Goal: Task Accomplishment & Management: Use online tool/utility

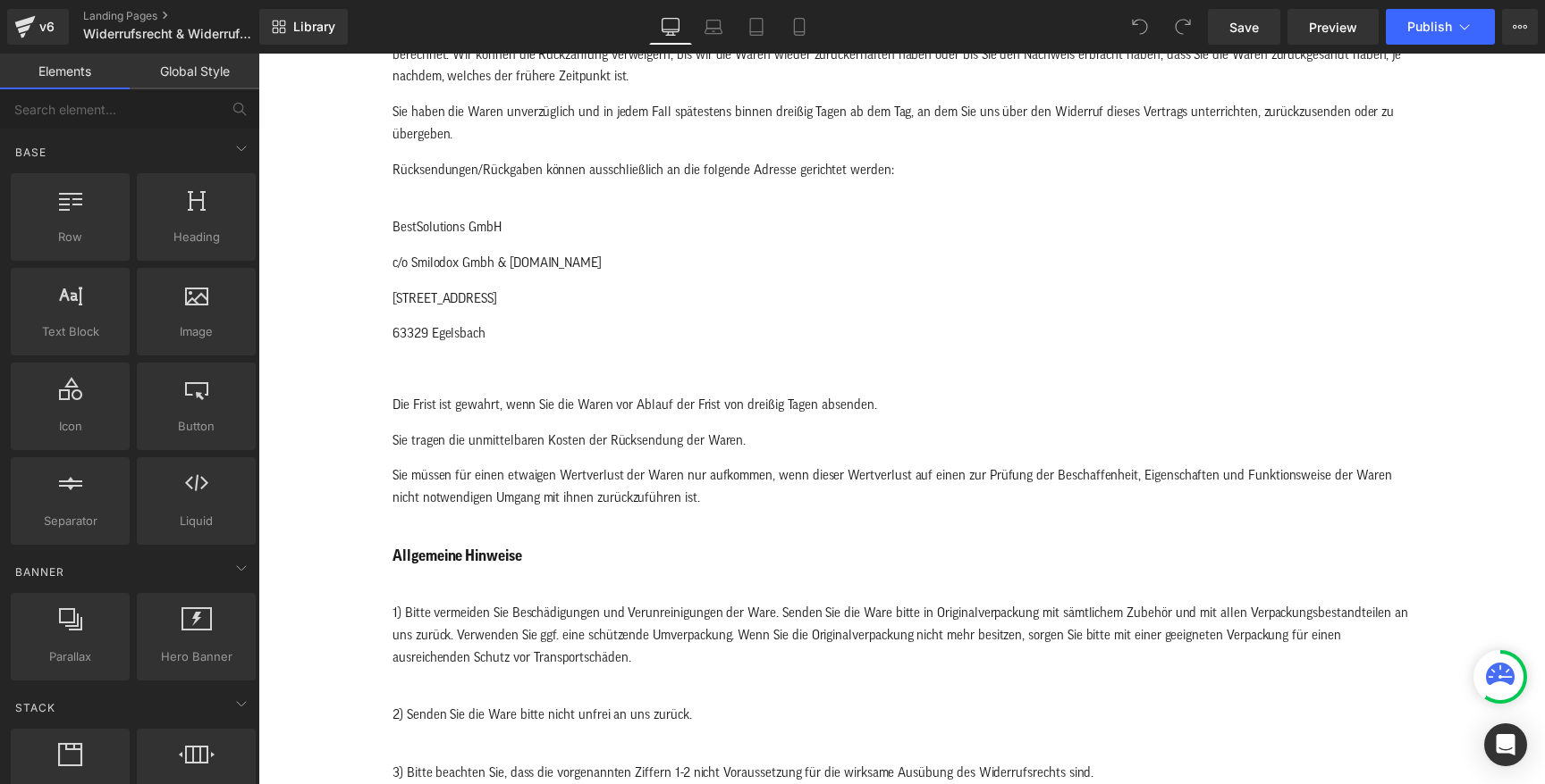
scroll to position [752, 0]
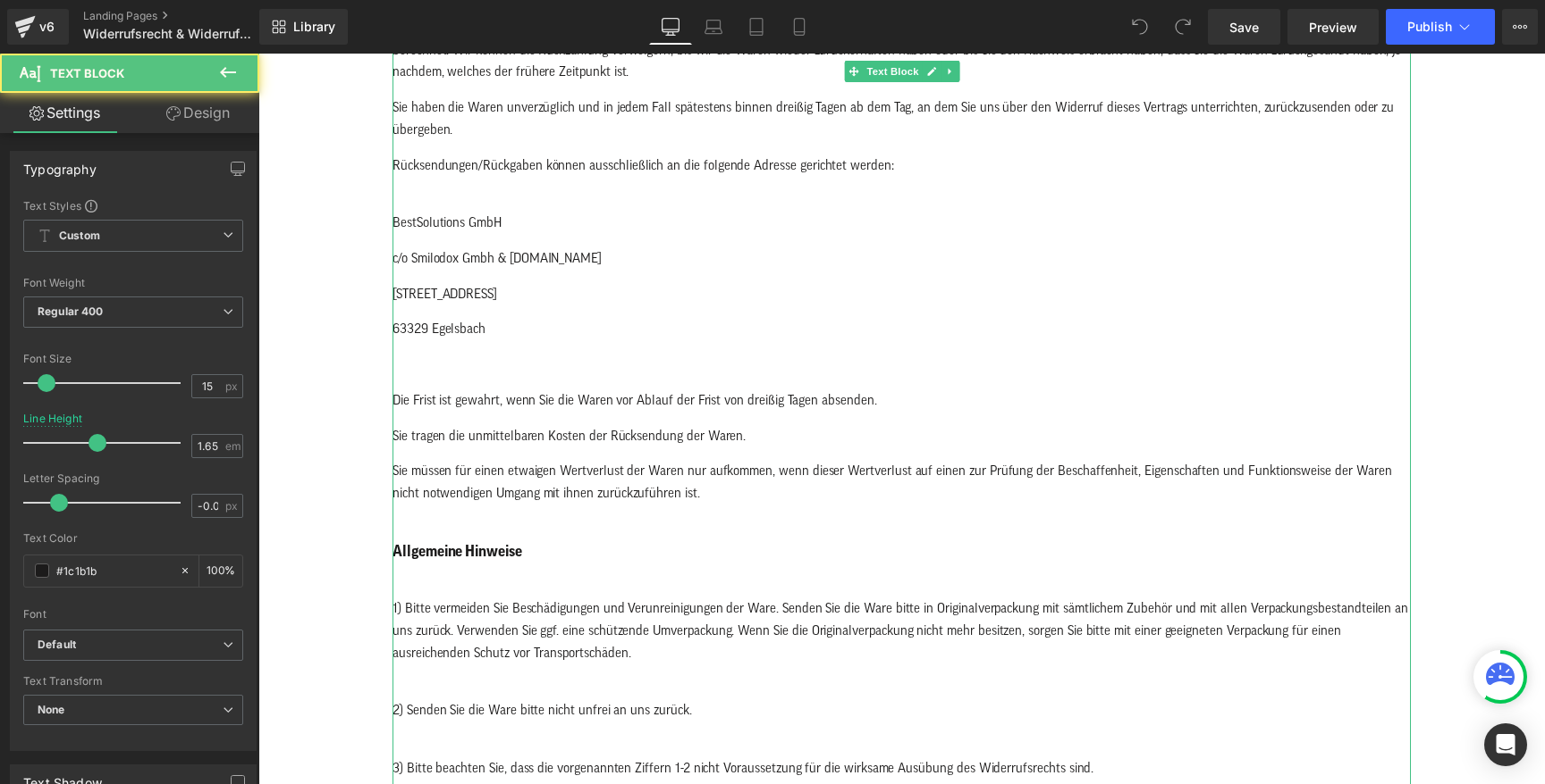
click at [514, 221] on p "BestSolutions GmbH" at bounding box center [901, 212] width 1018 height 44
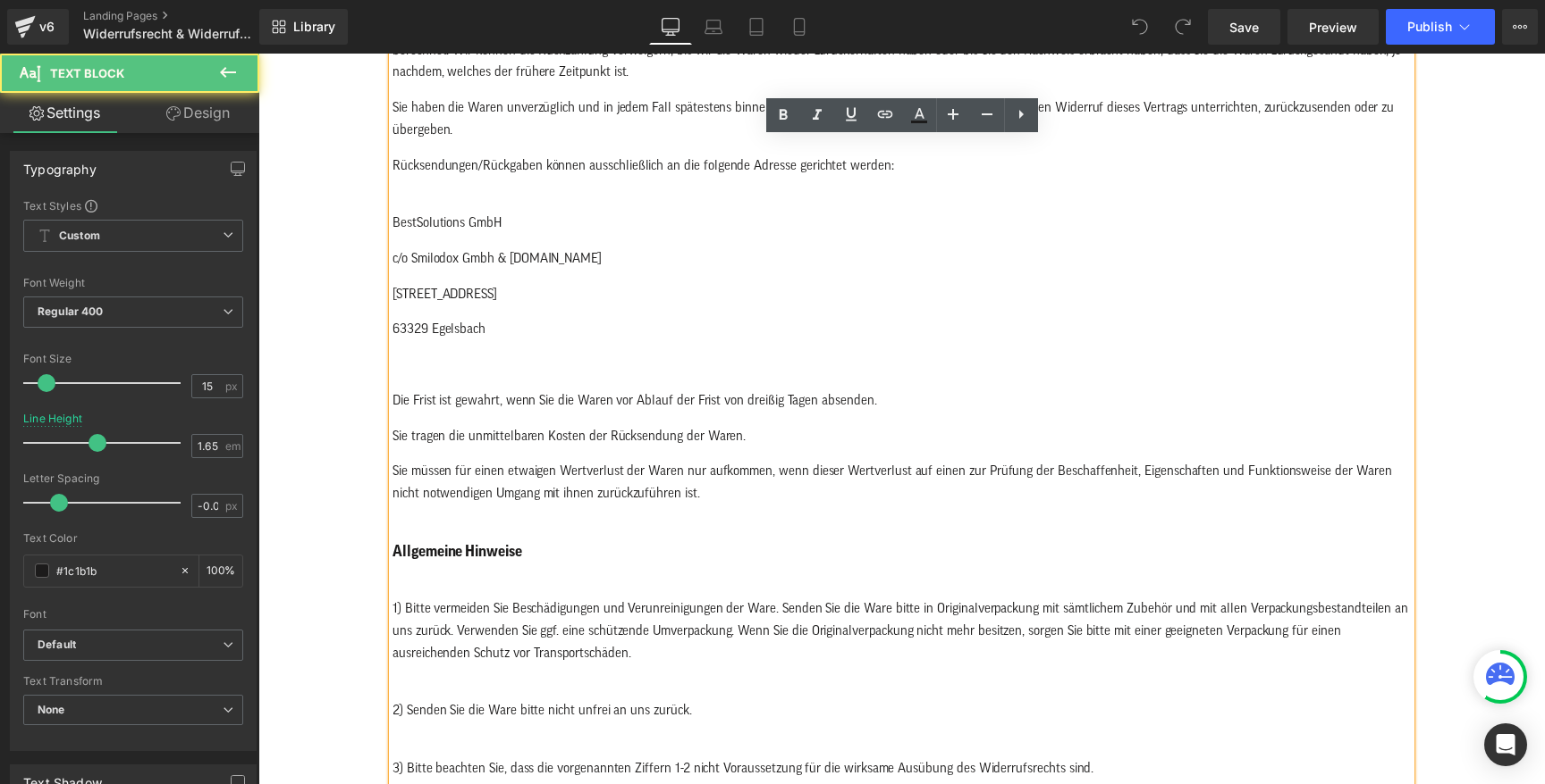
click at [443, 221] on p "BestSolutions GmbH" at bounding box center [901, 212] width 1018 height 44
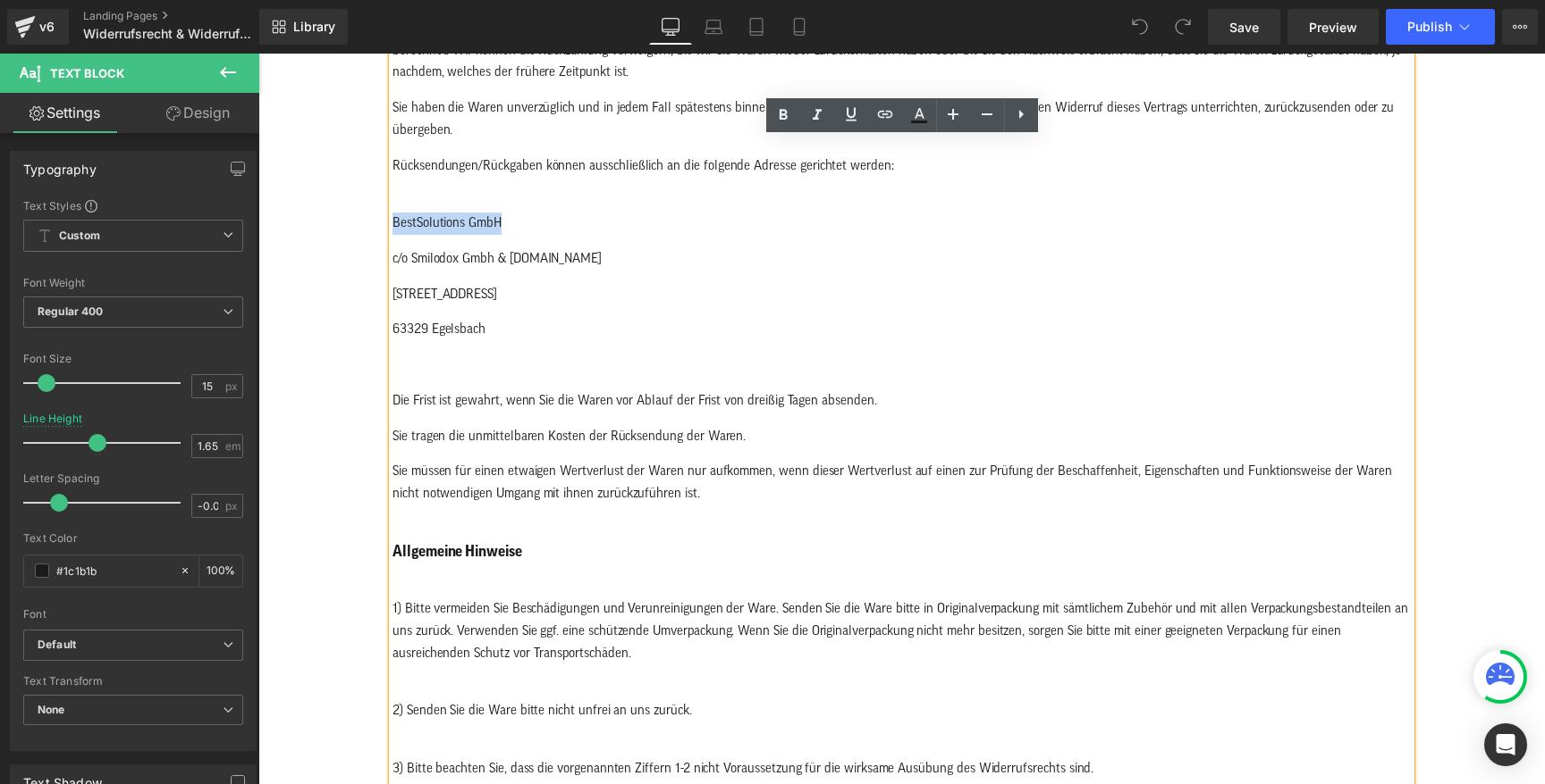
drag, startPoint x: 393, startPoint y: 227, endPoint x: 537, endPoint y: 223, distance: 144.1
click at [537, 223] on p "BestSolutions GmbH" at bounding box center [901, 212] width 1018 height 44
paste div
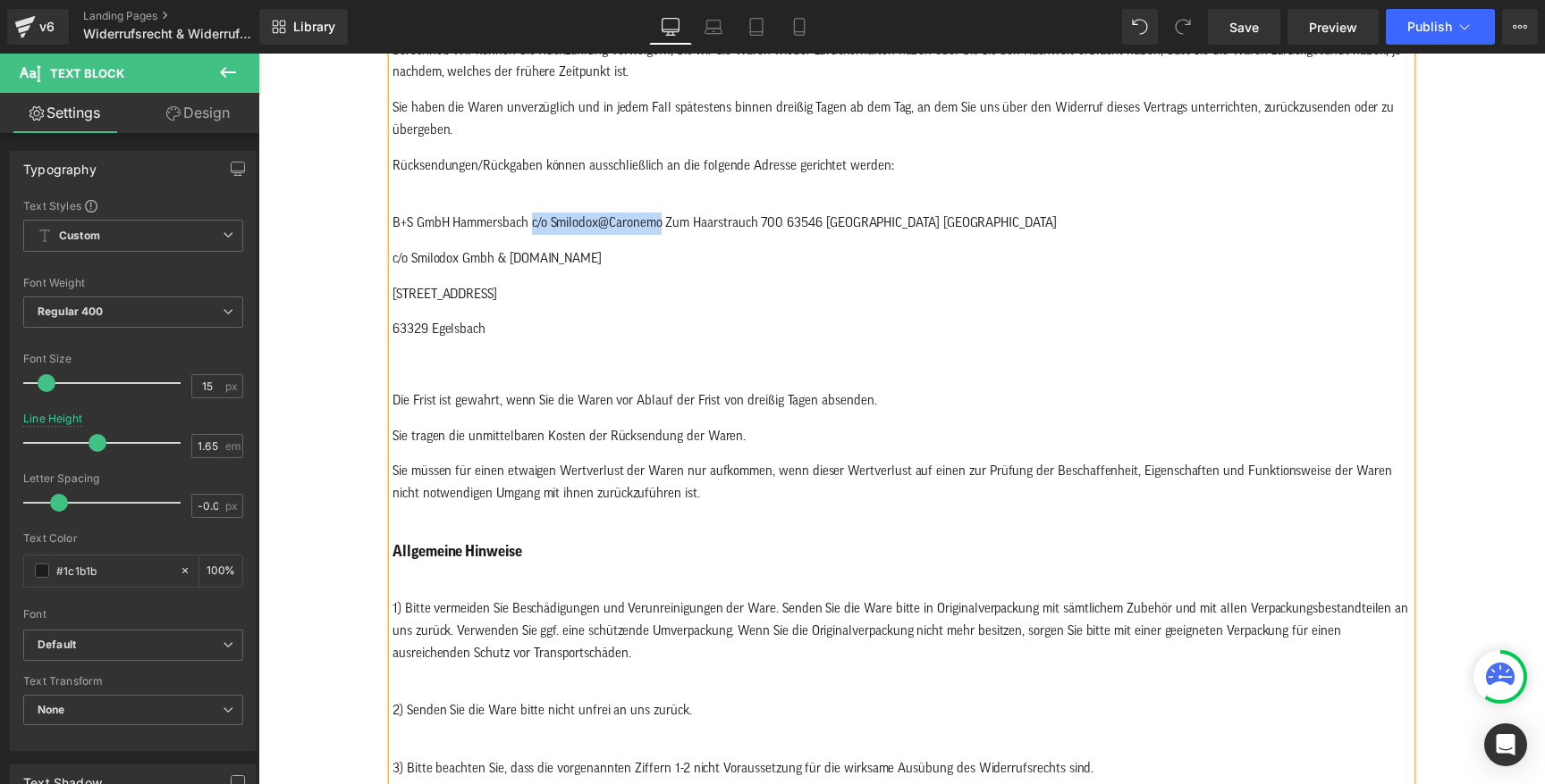
drag, startPoint x: 534, startPoint y: 223, endPoint x: 660, endPoint y: 218, distance: 126.1
click at [660, 218] on p "B+S GmbH Hammersbach c/o Smilodox@Caronemo Zum Haarstrauch 700 63546 Hammersbac…" at bounding box center [901, 212] width 1018 height 44
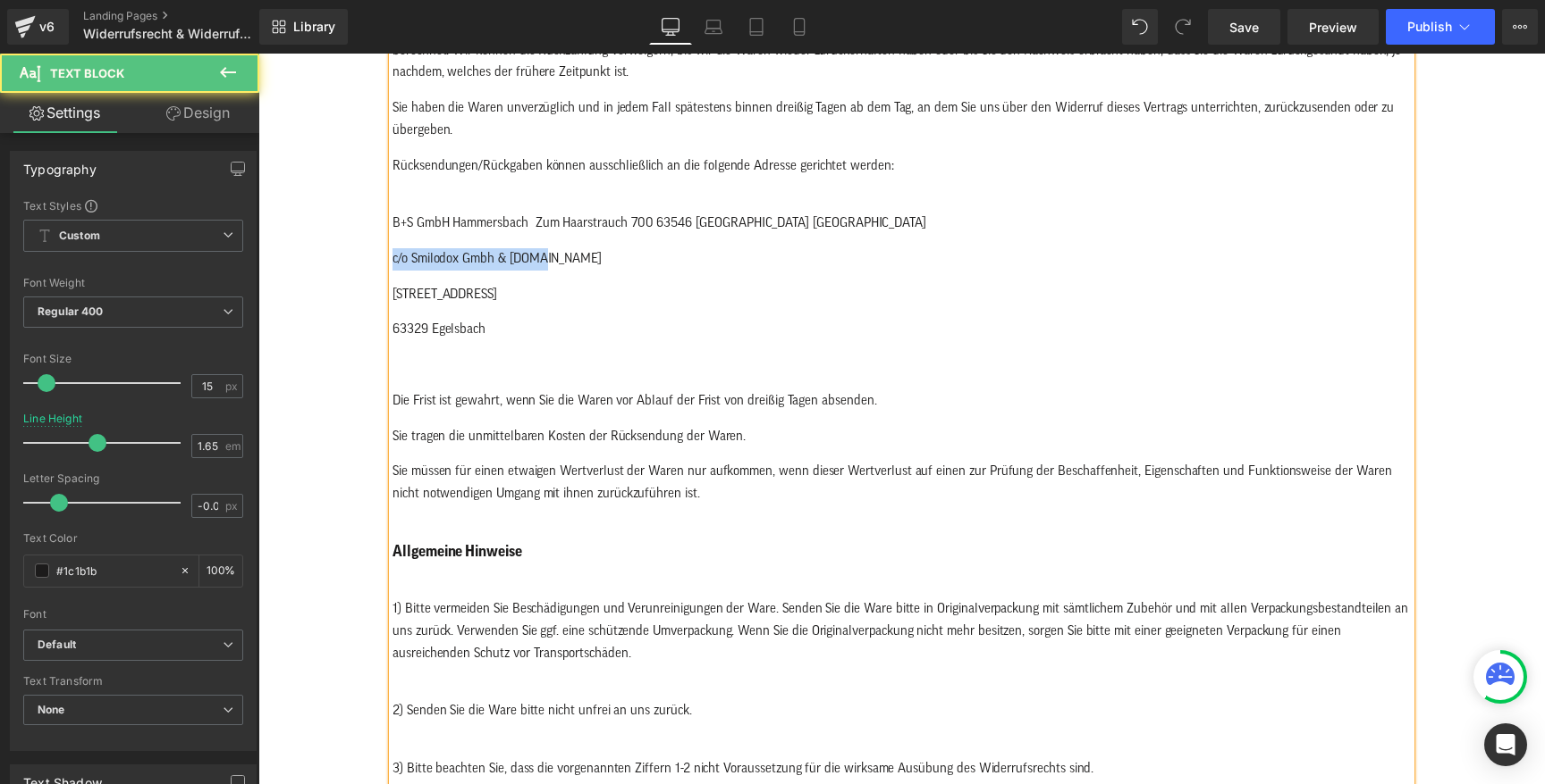
drag, startPoint x: 395, startPoint y: 258, endPoint x: 540, endPoint y: 260, distance: 145.0
click at [540, 260] on p "c/o Smilodox Gmbh & Co.KG" at bounding box center [901, 259] width 1018 height 23
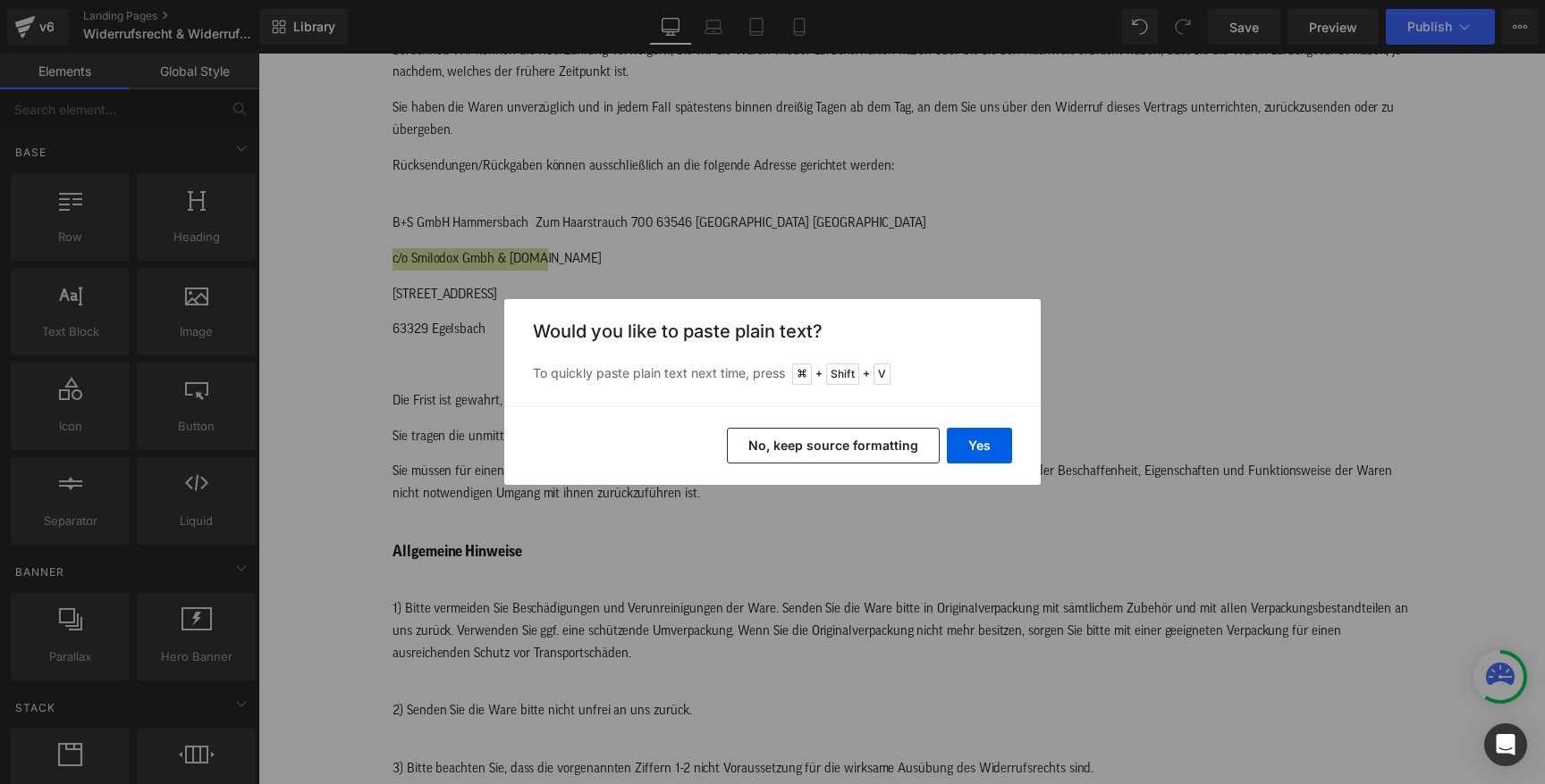
click at [824, 267] on div "Back to Library Insert Would you like to paste plain text? To quickly paste pla…" at bounding box center [772, 392] width 1545 height 784
click at [977, 447] on button "Yes" at bounding box center [979, 446] width 65 height 36
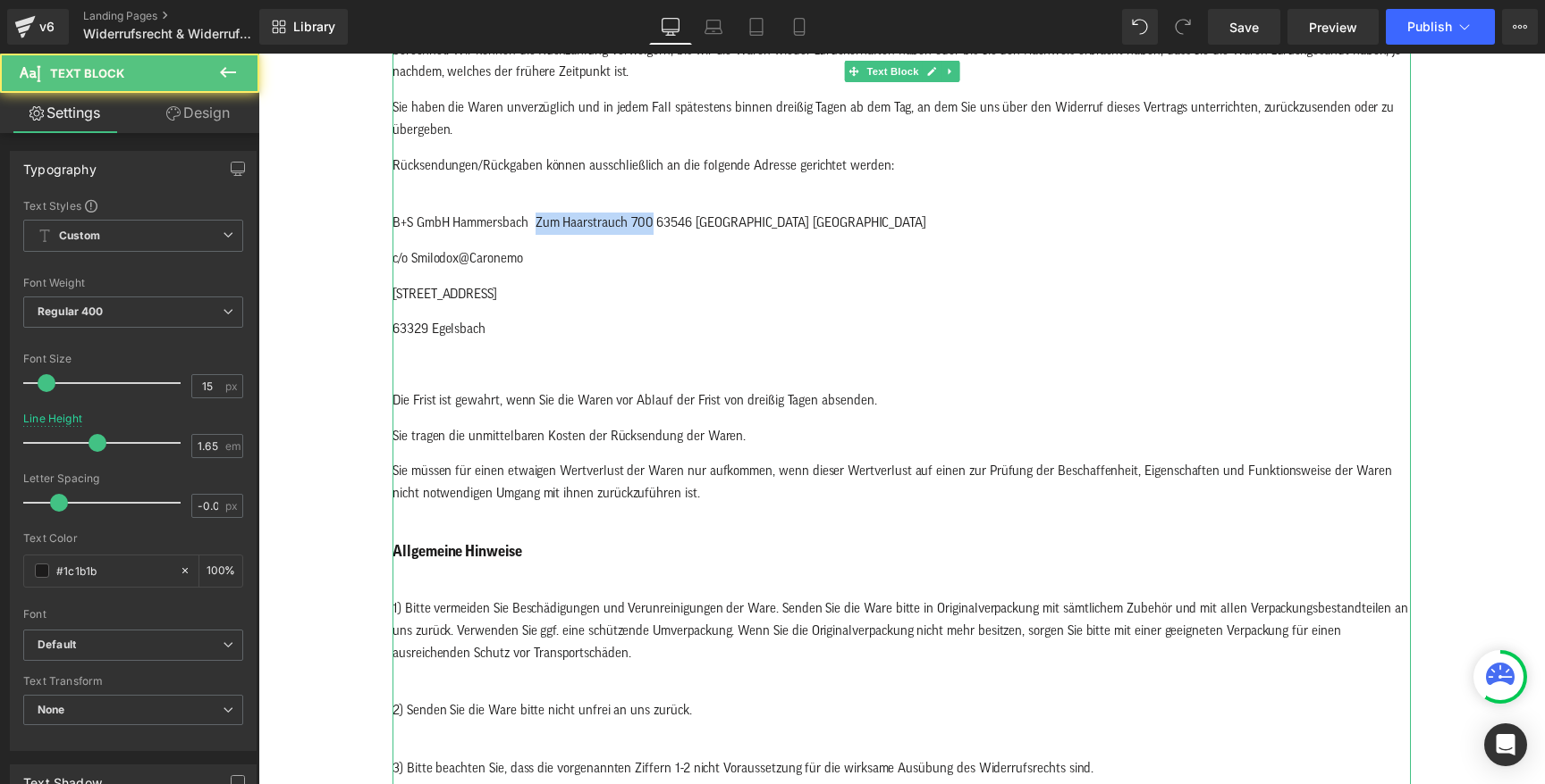
drag, startPoint x: 534, startPoint y: 223, endPoint x: 652, endPoint y: 221, distance: 118.0
click at [652, 221] on p "B+S GmbH Hammersbach Zum Haarstrauch 700 63546 Hammersbach Germany" at bounding box center [901, 212] width 1018 height 44
drag, startPoint x: 395, startPoint y: 293, endPoint x: 519, endPoint y: 293, distance: 124.0
click at [519, 293] on p "Hans-Fleißner-Straße 46" at bounding box center [901, 295] width 1018 height 23
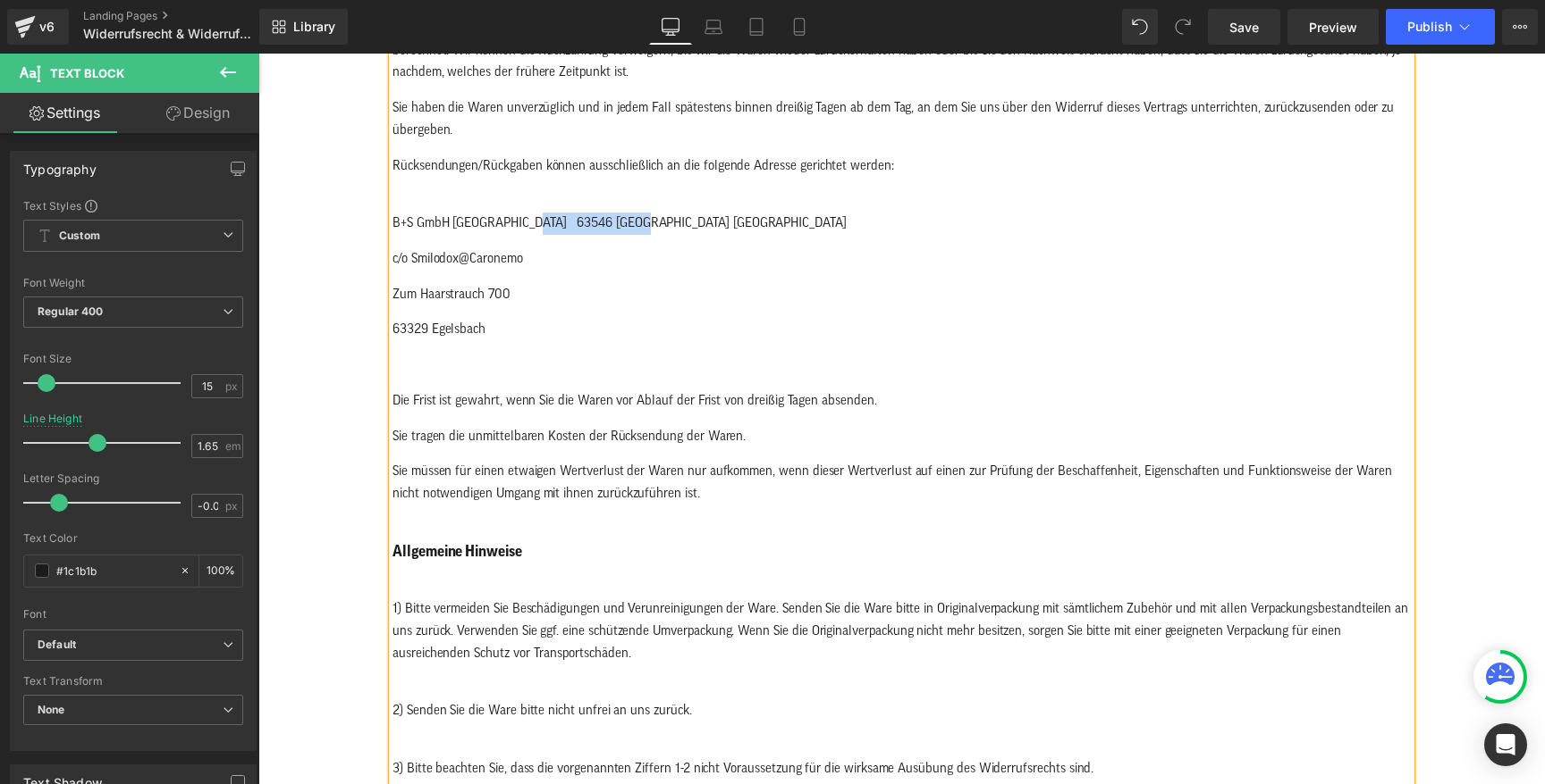
drag, startPoint x: 535, startPoint y: 226, endPoint x: 653, endPoint y: 226, distance: 118.0
click at [653, 226] on p "B+S GmbH Hammersbach 63546 Hammersbach Germany" at bounding box center [901, 212] width 1018 height 44
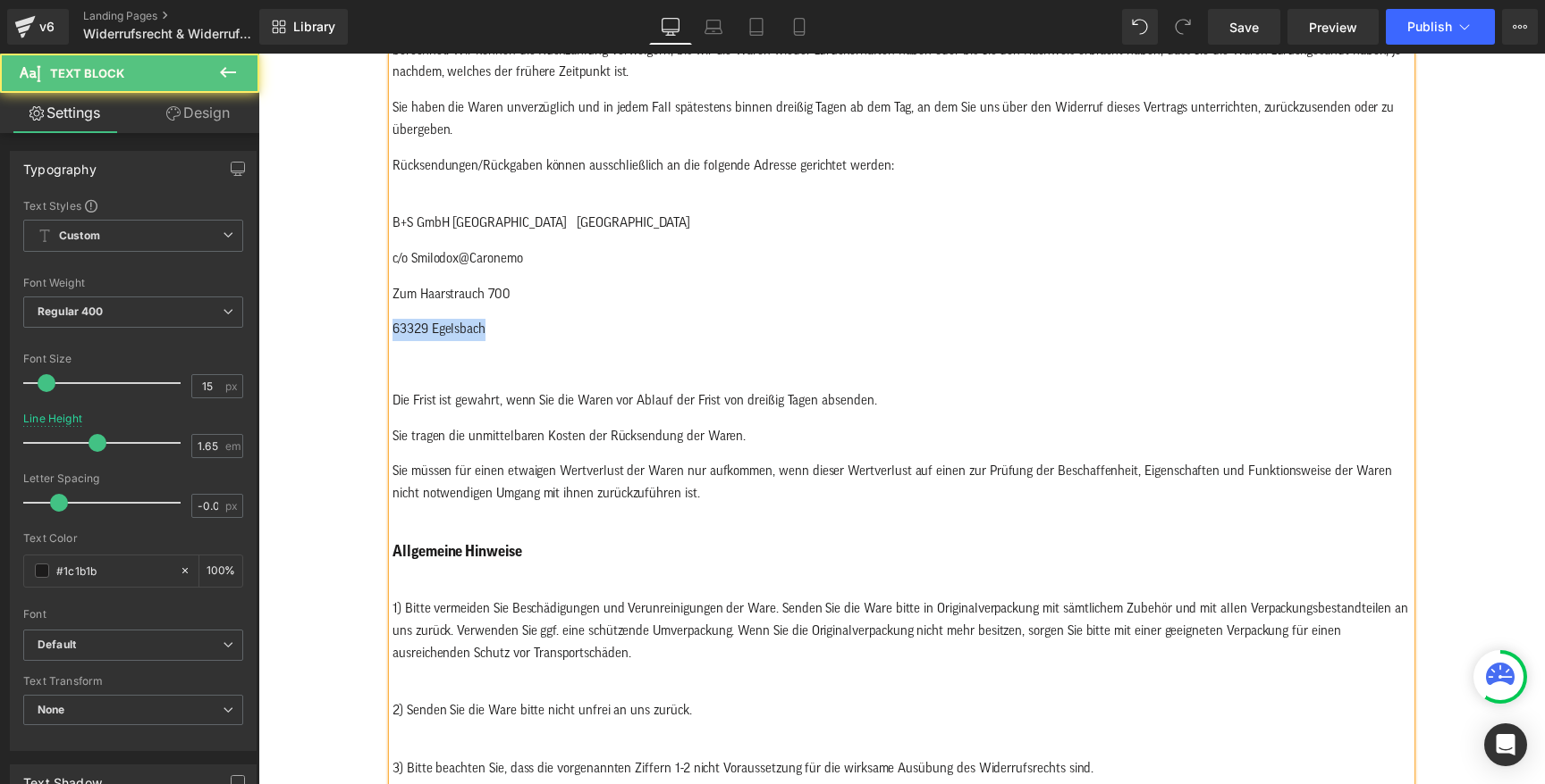
drag, startPoint x: 393, startPoint y: 329, endPoint x: 492, endPoint y: 330, distance: 99.0
click at [492, 330] on p "63329 Egelsbach" at bounding box center [901, 330] width 1018 height 23
click at [395, 324] on p "63546 [GEOGRAPHIC_DATA]" at bounding box center [901, 330] width 1018 height 23
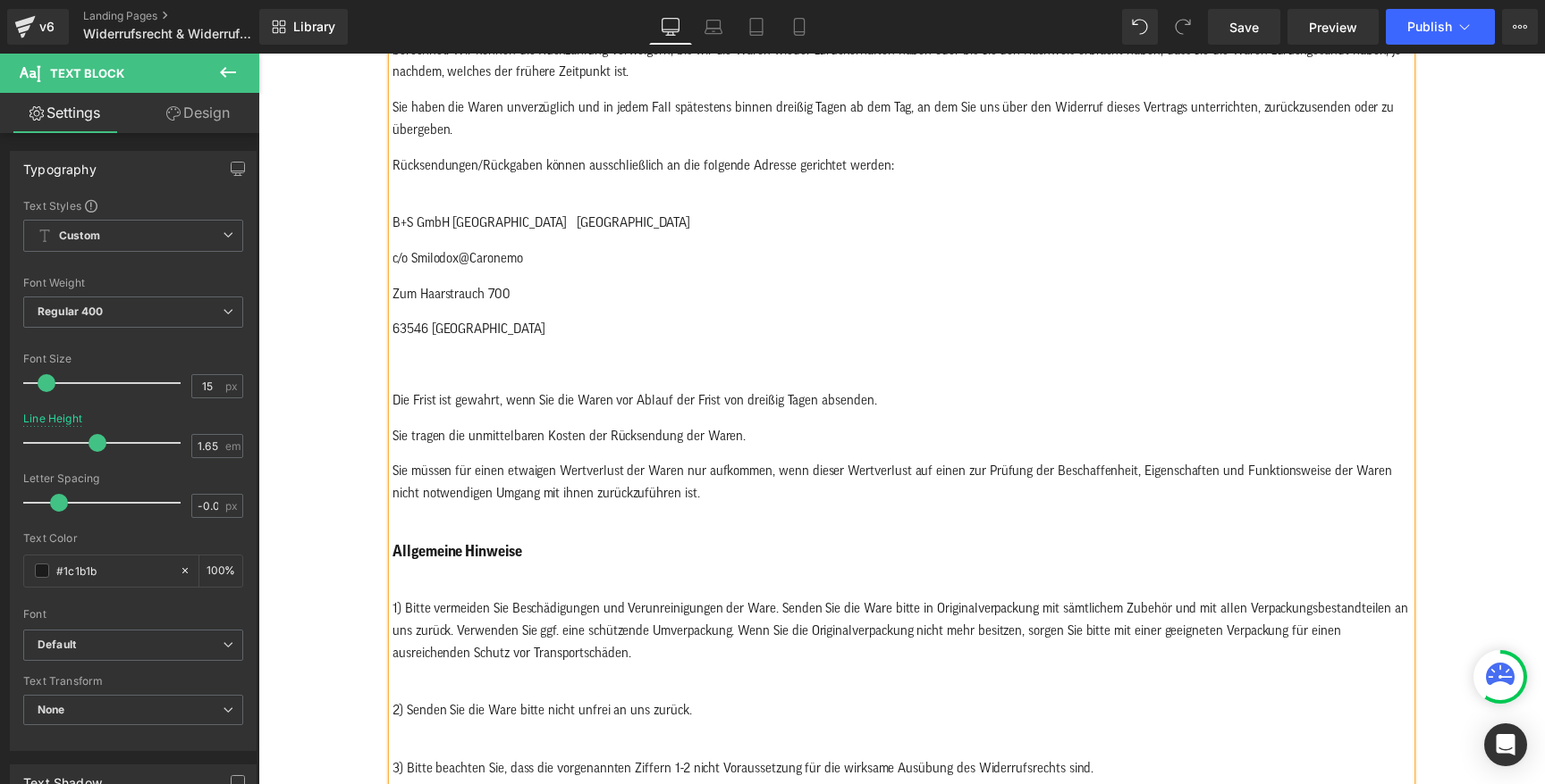
click at [541, 334] on p "63546 [GEOGRAPHIC_DATA]" at bounding box center [901, 330] width 1018 height 23
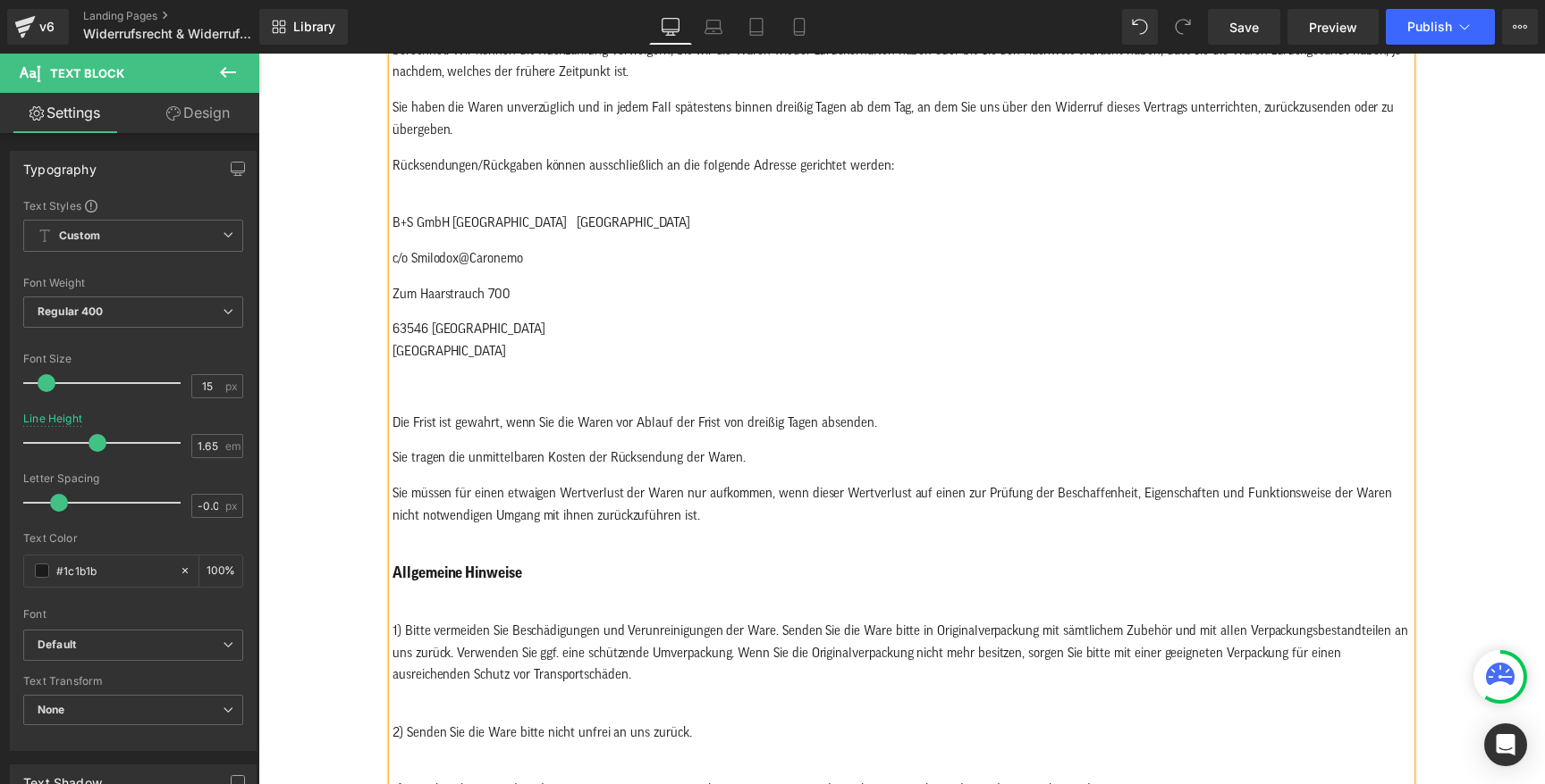
click at [490, 308] on div "Widerrufsbelehrung & Widerrufsformular Verbrauchern steht ein Widerrufsrecht na…" at bounding box center [901, 505] width 1018 height 1943
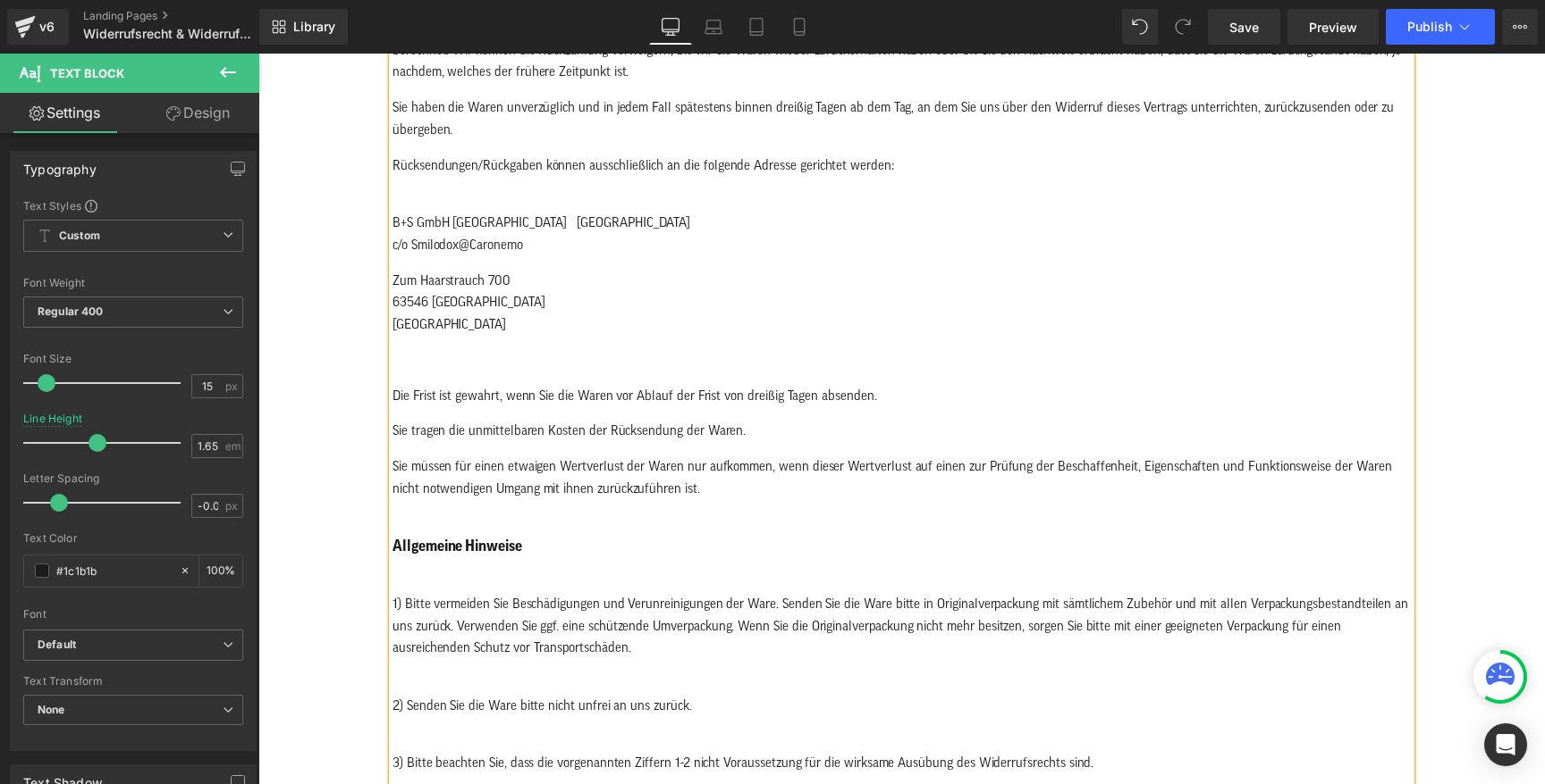
click at [565, 213] on p "B+S GmbH Hammersbach Germany c/o Smilodox@Caronemo" at bounding box center [901, 222] width 1018 height 66
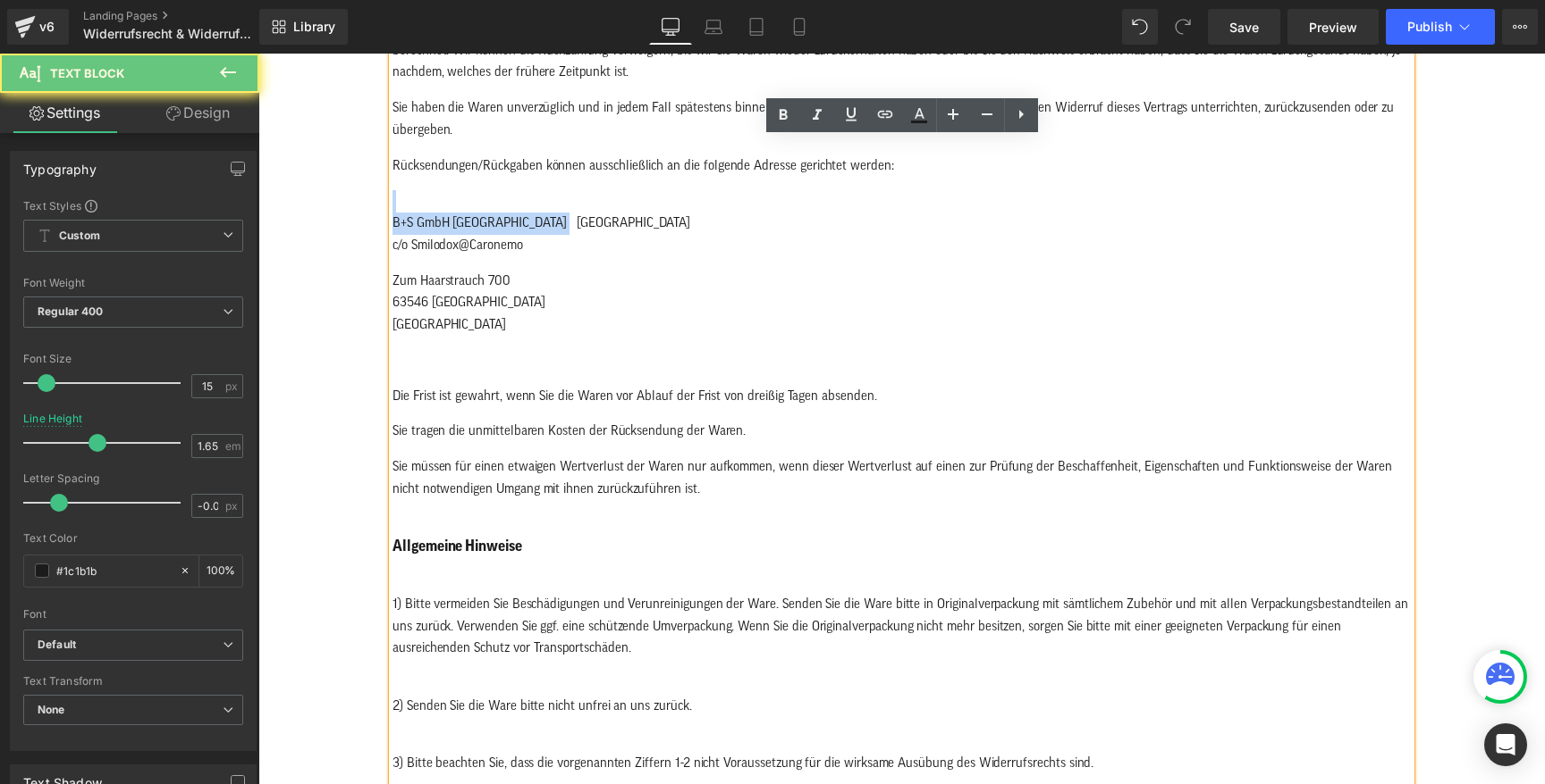
click at [565, 213] on p "B+S GmbH Hammersbach Germany c/o Smilodox@Caronemo" at bounding box center [901, 222] width 1018 height 66
click at [565, 218] on p "B+S GmbH Hammersbach Germany c/o Smilodox@Caronemo" at bounding box center [901, 222] width 1018 height 66
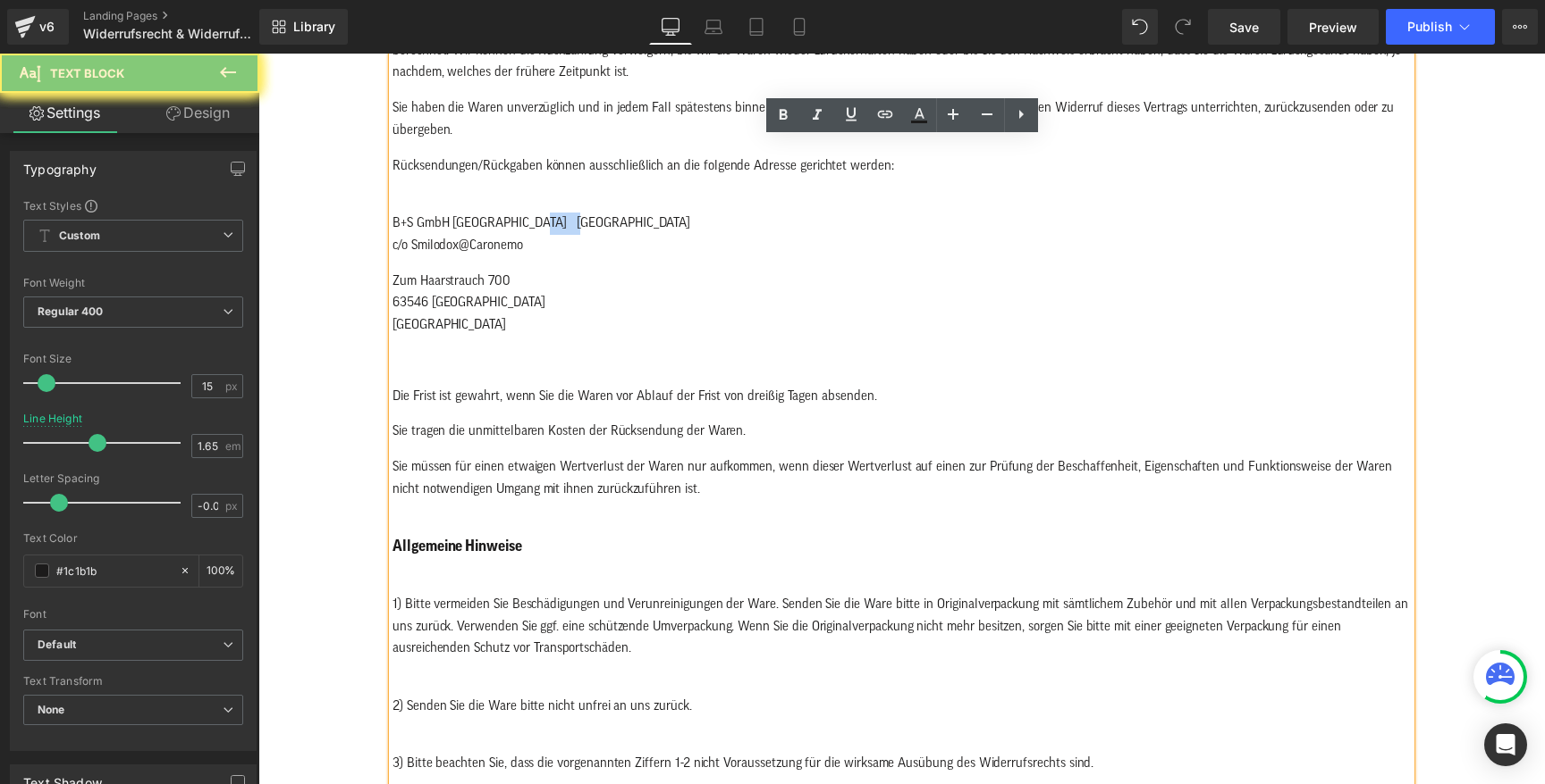
click at [565, 218] on p "B+S GmbH Hammersbach Germany c/o Smilodox@Caronemo" at bounding box center [901, 222] width 1018 height 66
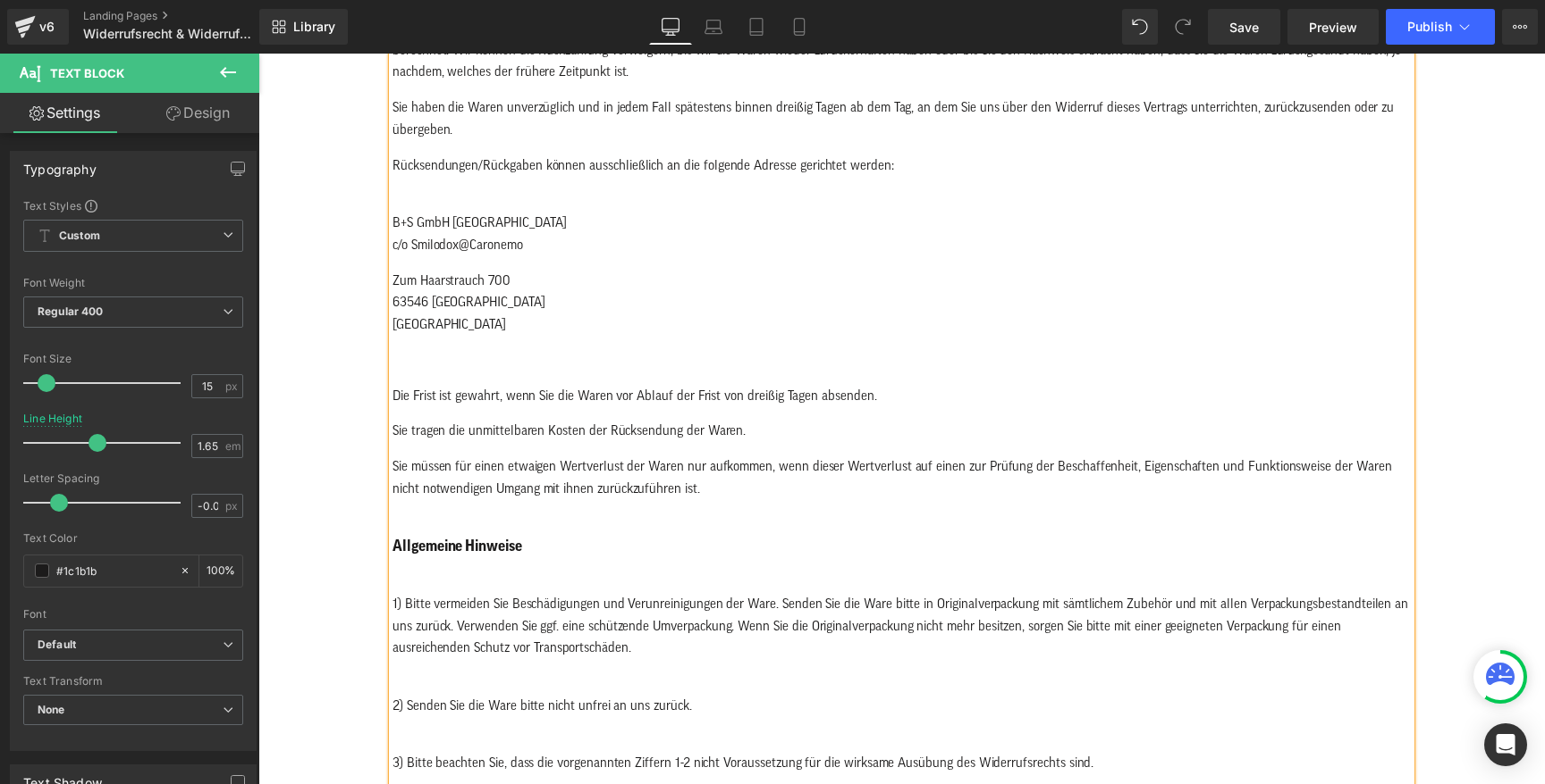
click at [488, 258] on div "Widerrufsbelehrung & Widerrufsformular Verbrauchern steht ein Widerrufsrecht na…" at bounding box center [901, 492] width 1018 height 1916
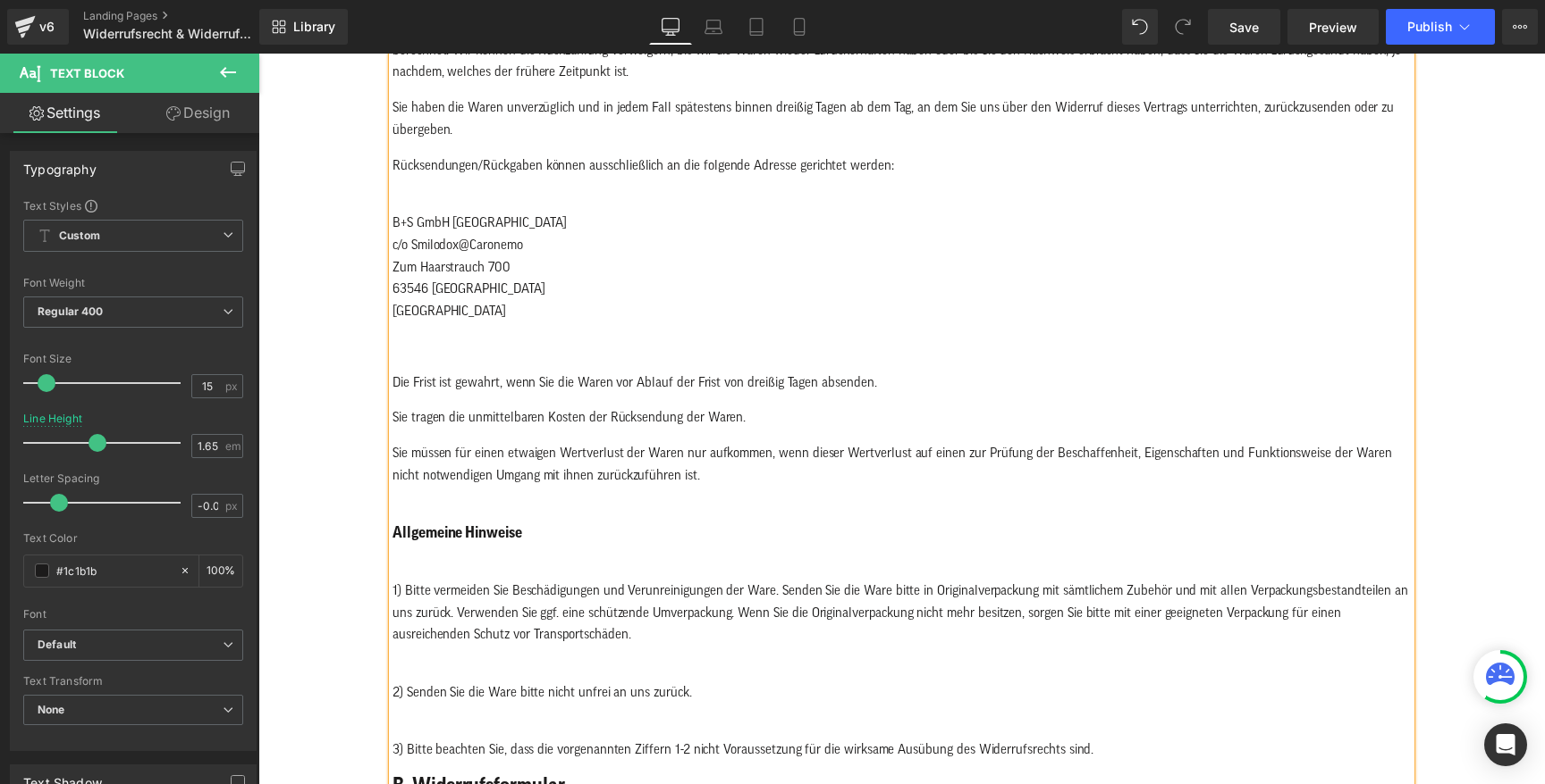
click at [409, 307] on span "[GEOGRAPHIC_DATA]" at bounding box center [449, 311] width 114 height 14
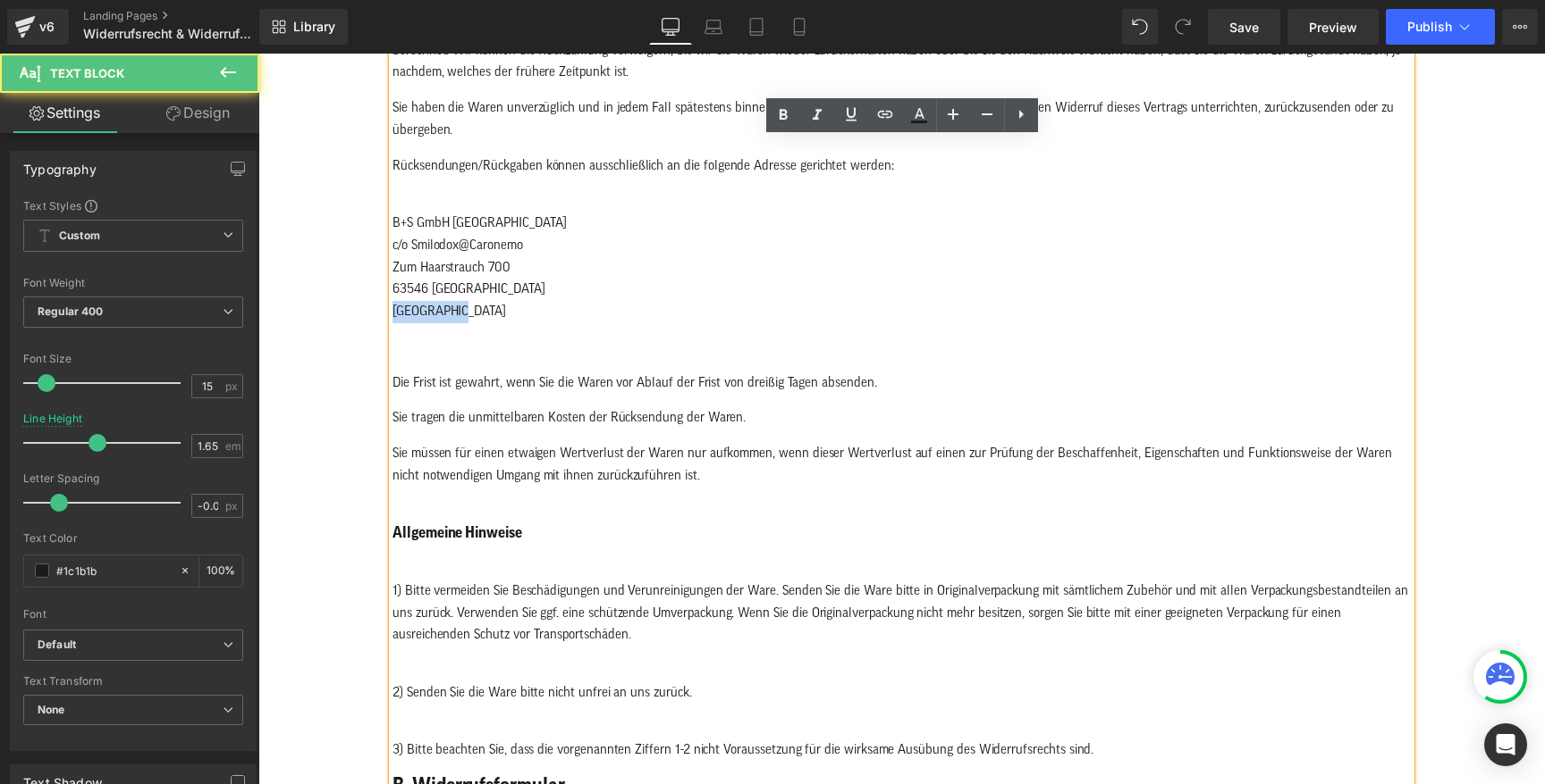
click at [409, 307] on span "[GEOGRAPHIC_DATA]" at bounding box center [449, 311] width 114 height 14
click at [443, 310] on strong "[GEOGRAPHIC_DATA]" at bounding box center [449, 311] width 114 height 14
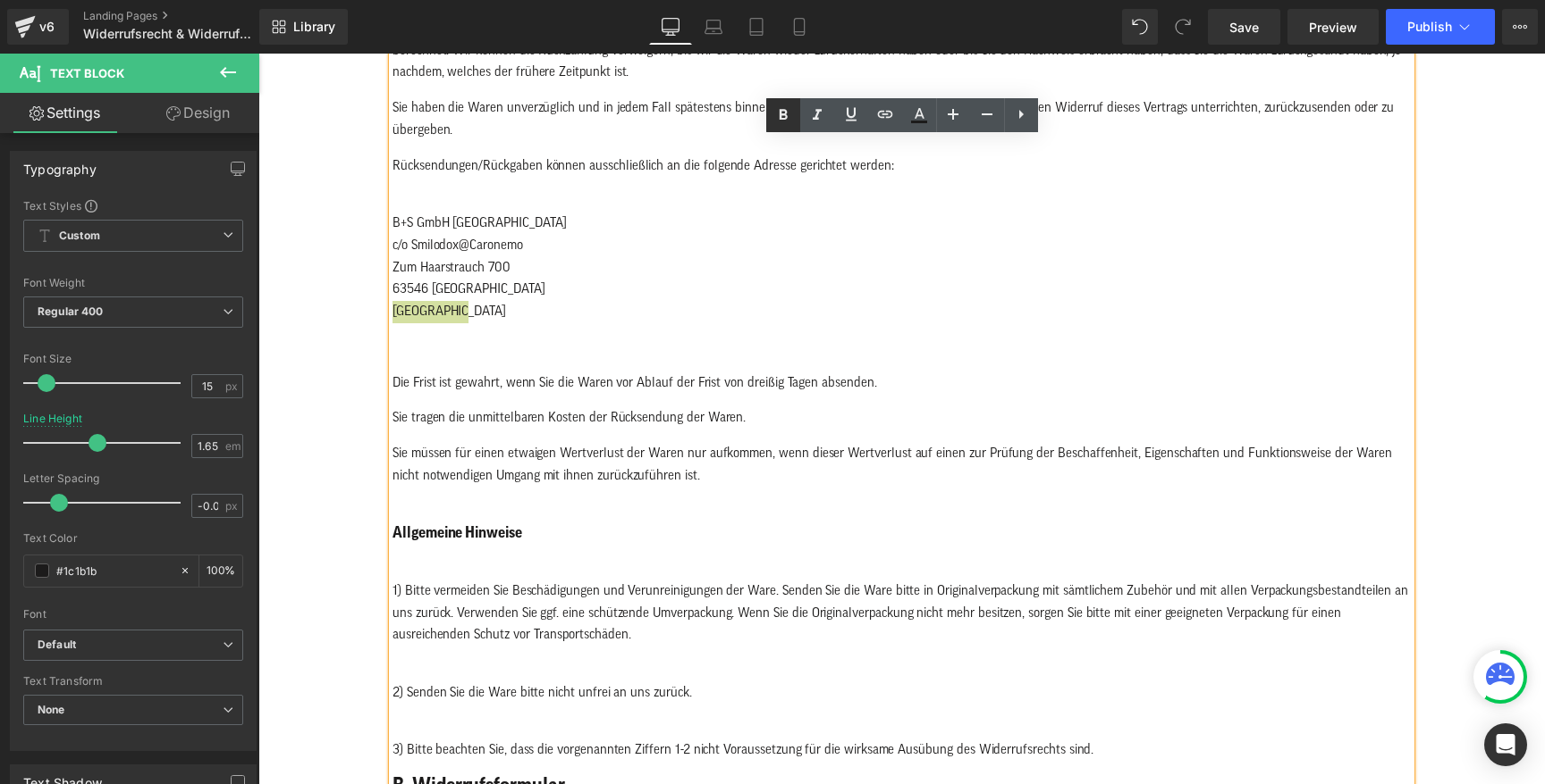
click at [784, 114] on icon at bounding box center [782, 114] width 8 height 11
click at [449, 310] on strong "[GEOGRAPHIC_DATA]" at bounding box center [449, 311] width 114 height 14
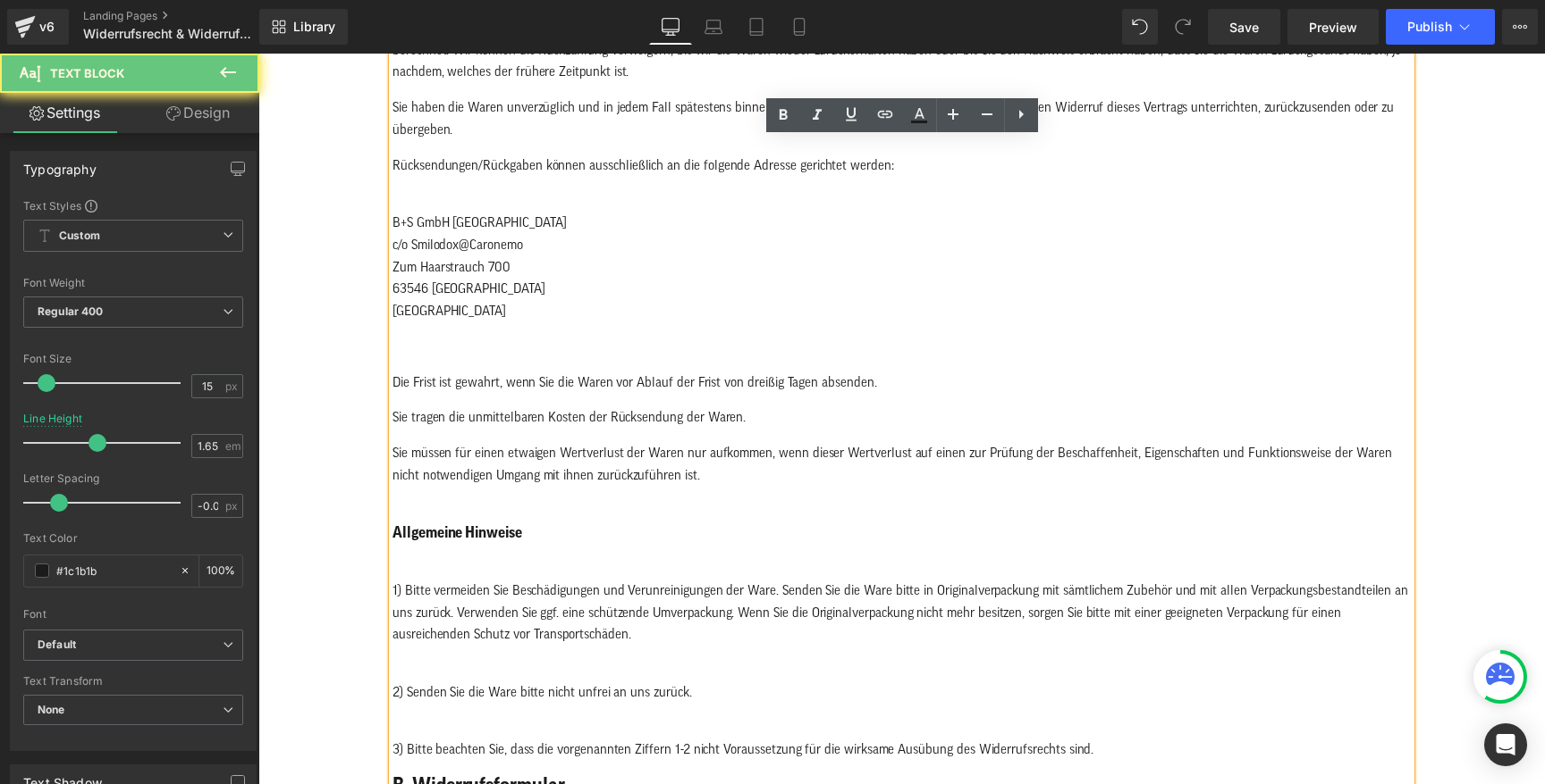
click at [449, 310] on strong "[GEOGRAPHIC_DATA]" at bounding box center [449, 311] width 114 height 14
click at [435, 307] on strong "[GEOGRAPHIC_DATA]" at bounding box center [449, 311] width 114 height 14
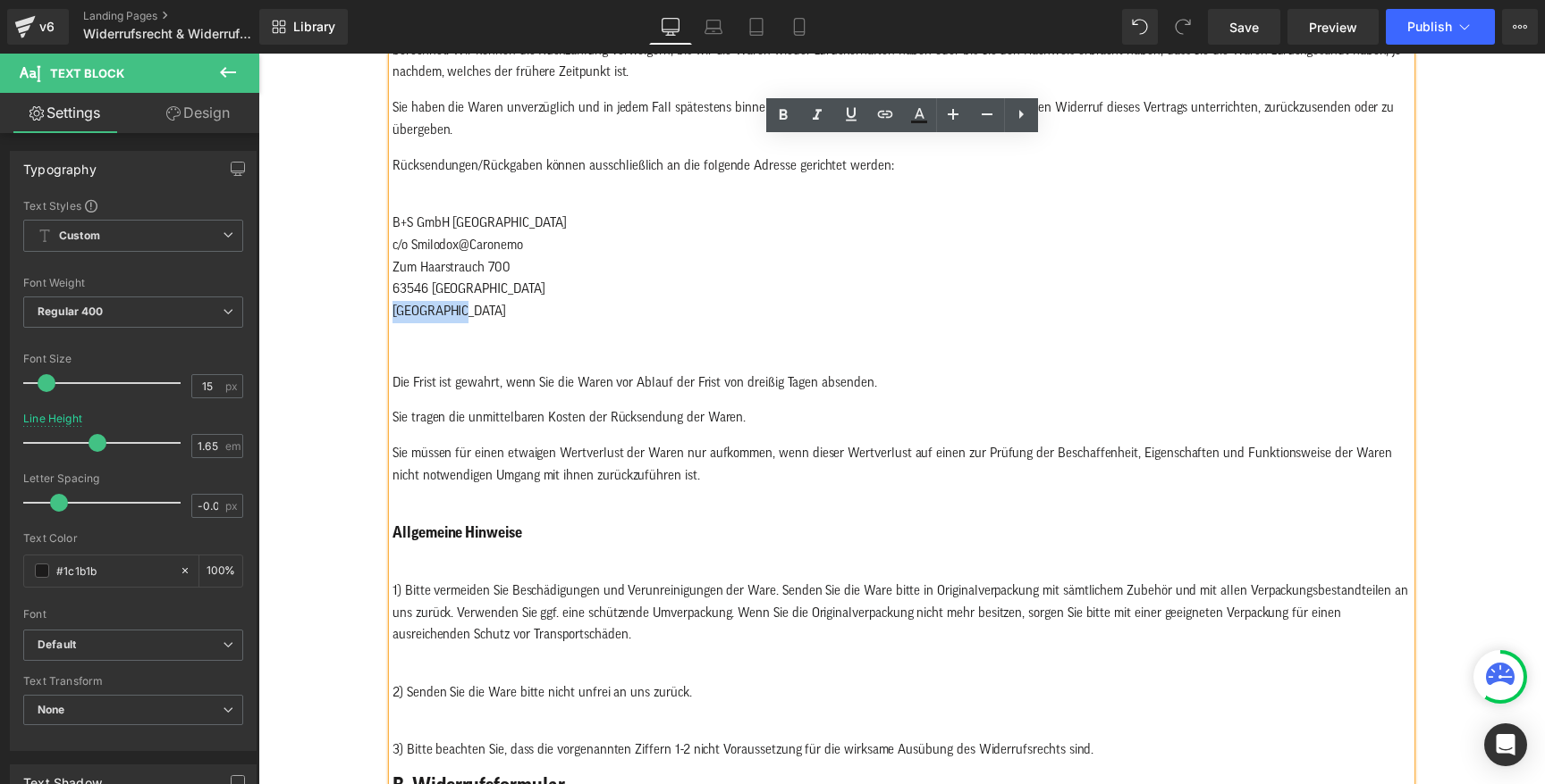
click at [435, 307] on strong "[GEOGRAPHIC_DATA]" at bounding box center [449, 311] width 114 height 14
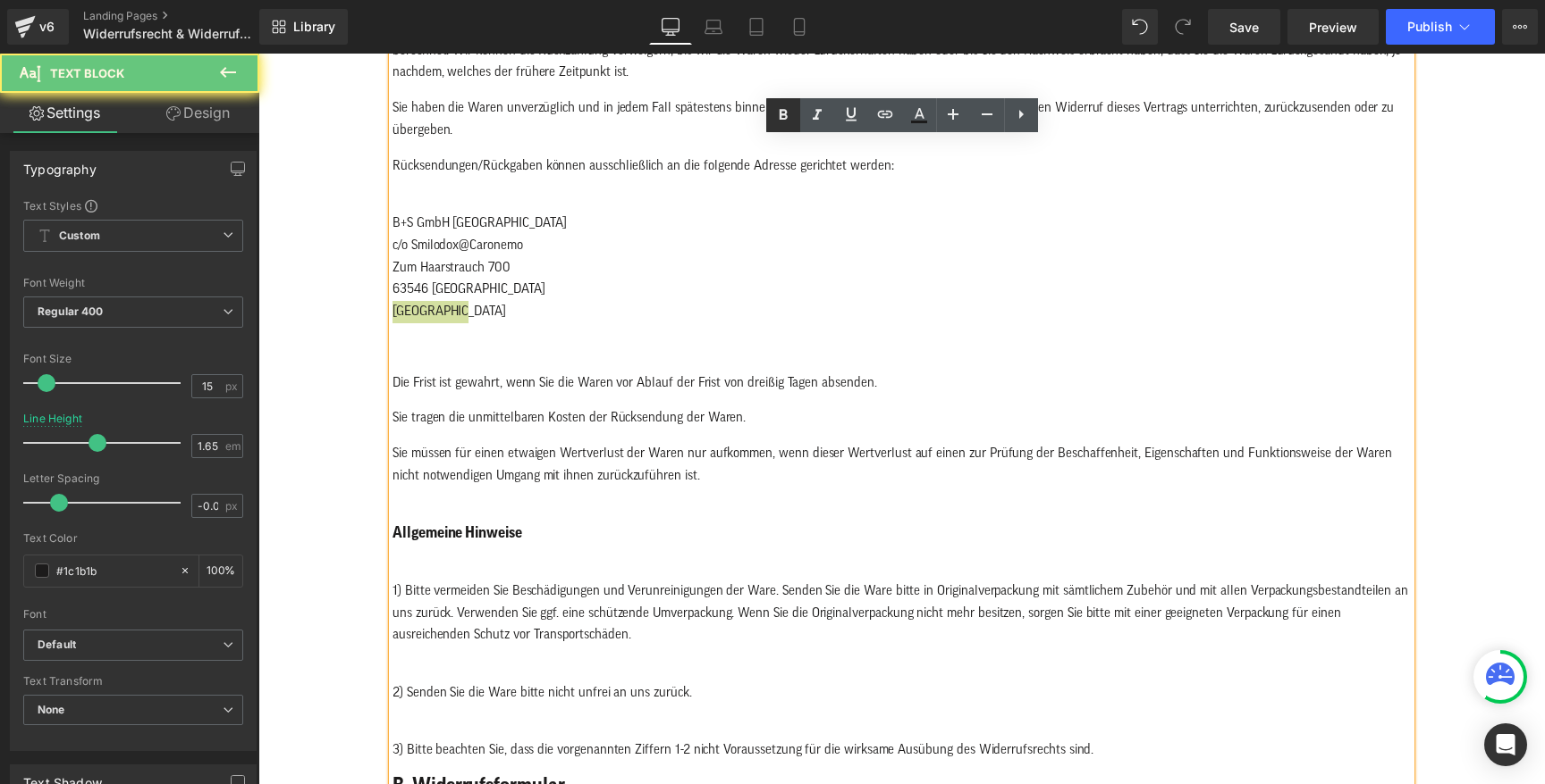
click at [779, 118] on icon at bounding box center [782, 114] width 8 height 11
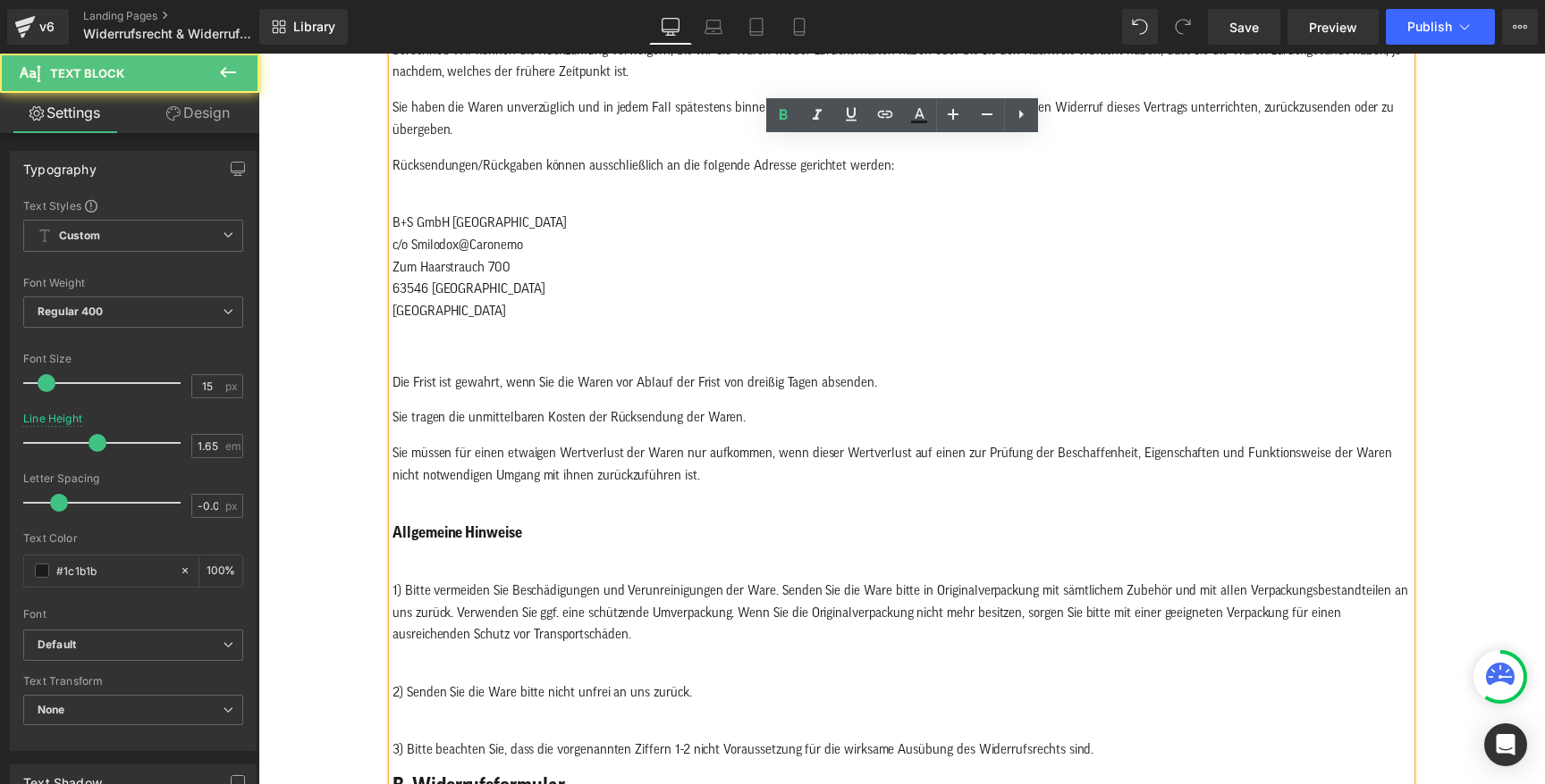
click at [473, 262] on span "Zum Haarstrauch 700" at bounding box center [451, 268] width 118 height 14
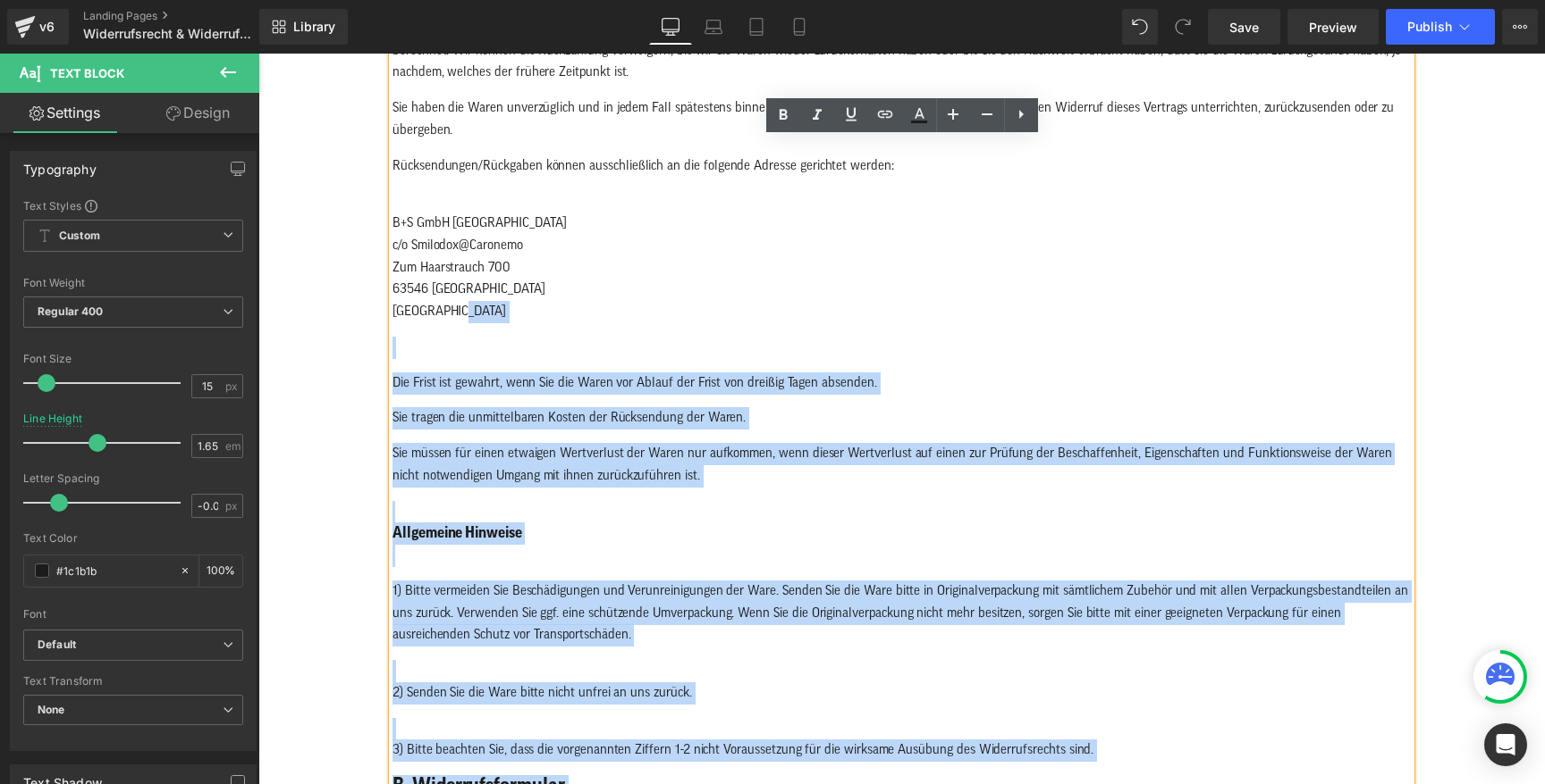
drag, startPoint x: 476, startPoint y: 312, endPoint x: 390, endPoint y: 213, distance: 131.1
click at [393, 213] on div "Widerrufsbelehrung & Widerrufsformular Verbrauchern steht ein Widerrufsrecht na…" at bounding box center [901, 485] width 1018 height 1902
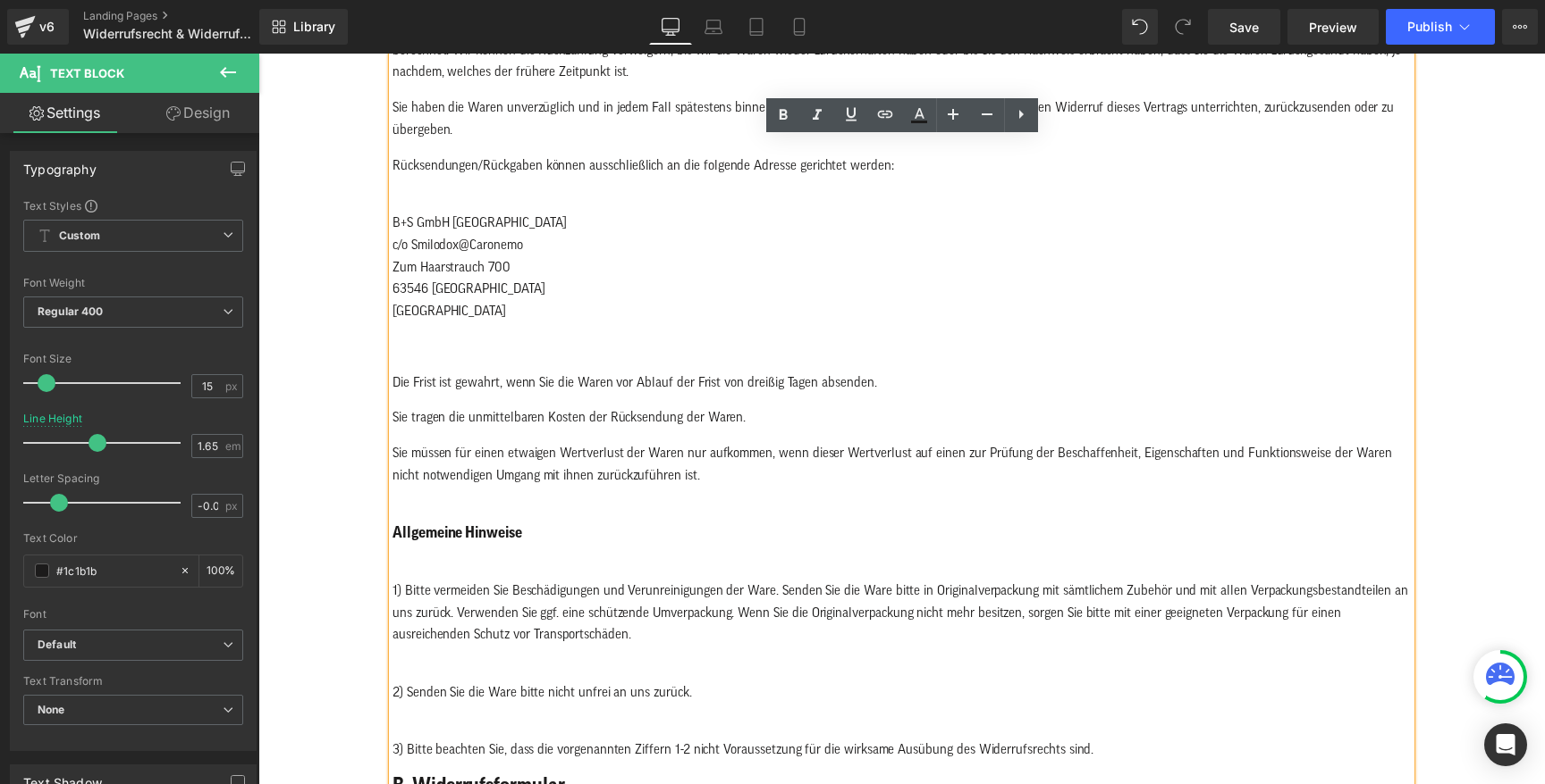
click at [427, 241] on span "c/o Smilodox@Caronemo" at bounding box center [458, 245] width 131 height 14
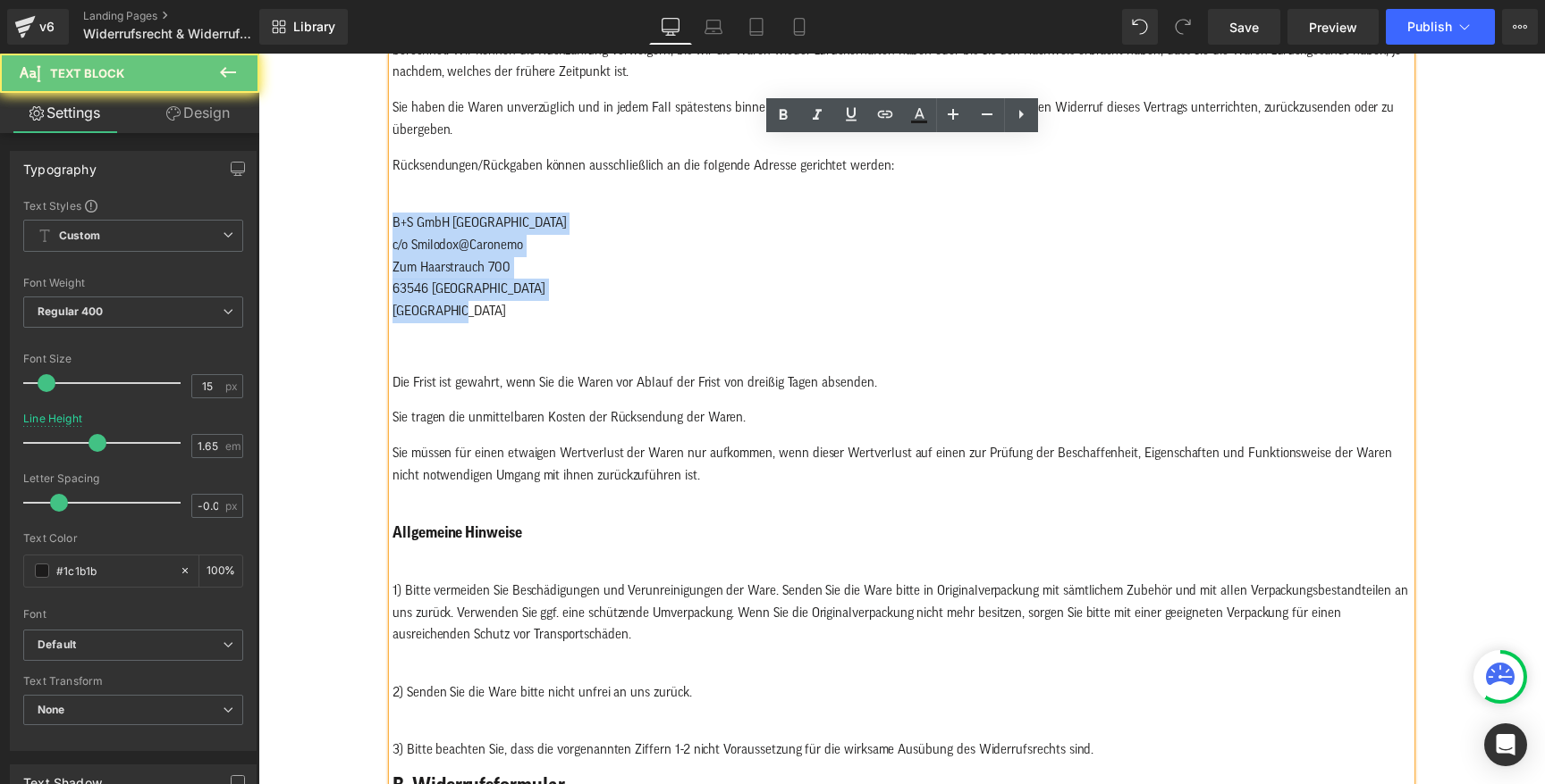
drag, startPoint x: 464, startPoint y: 310, endPoint x: 367, endPoint y: 226, distance: 128.3
click at [367, 226] on div "WIDERRUFSRECHT Text Block Widerrufsbelehrung & Widerrufsformular Verbrauchern s…" at bounding box center [901, 583] width 1286 height 2351
copy p "B+S GmbH Hammersbach c/o Smilodox@Caronemo Zum Haarstrauch 700 63546 Hammersbac…"
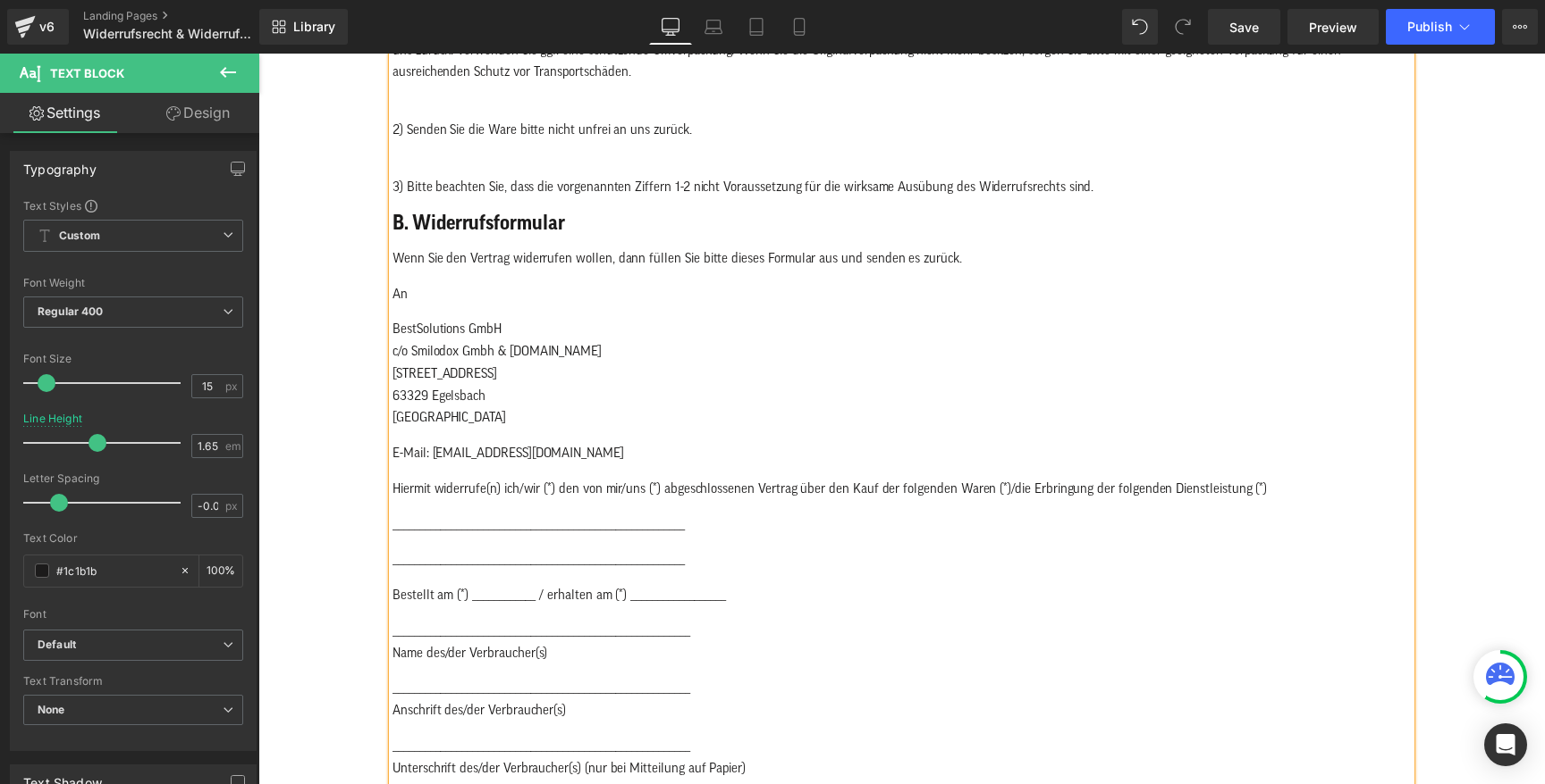
scroll to position [1365, 0]
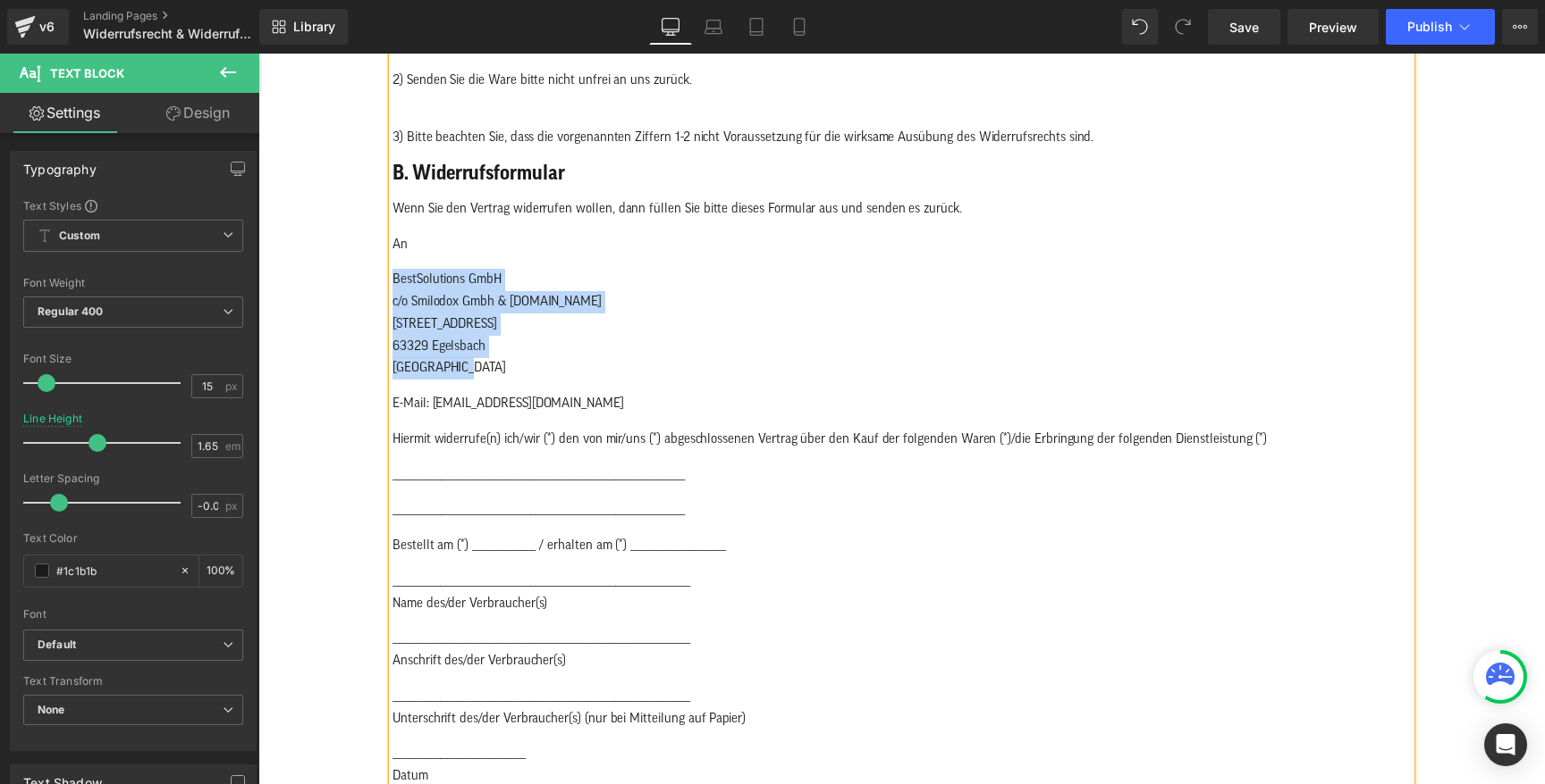
drag, startPoint x: 481, startPoint y: 366, endPoint x: 394, endPoint y: 282, distance: 120.9
click at [394, 282] on p "BestSolutions GmbH c/o Smilodox Gmbh & Co.KG Hans-Fleißner-Straße 46 63329 Egel…" at bounding box center [901, 324] width 1018 height 111
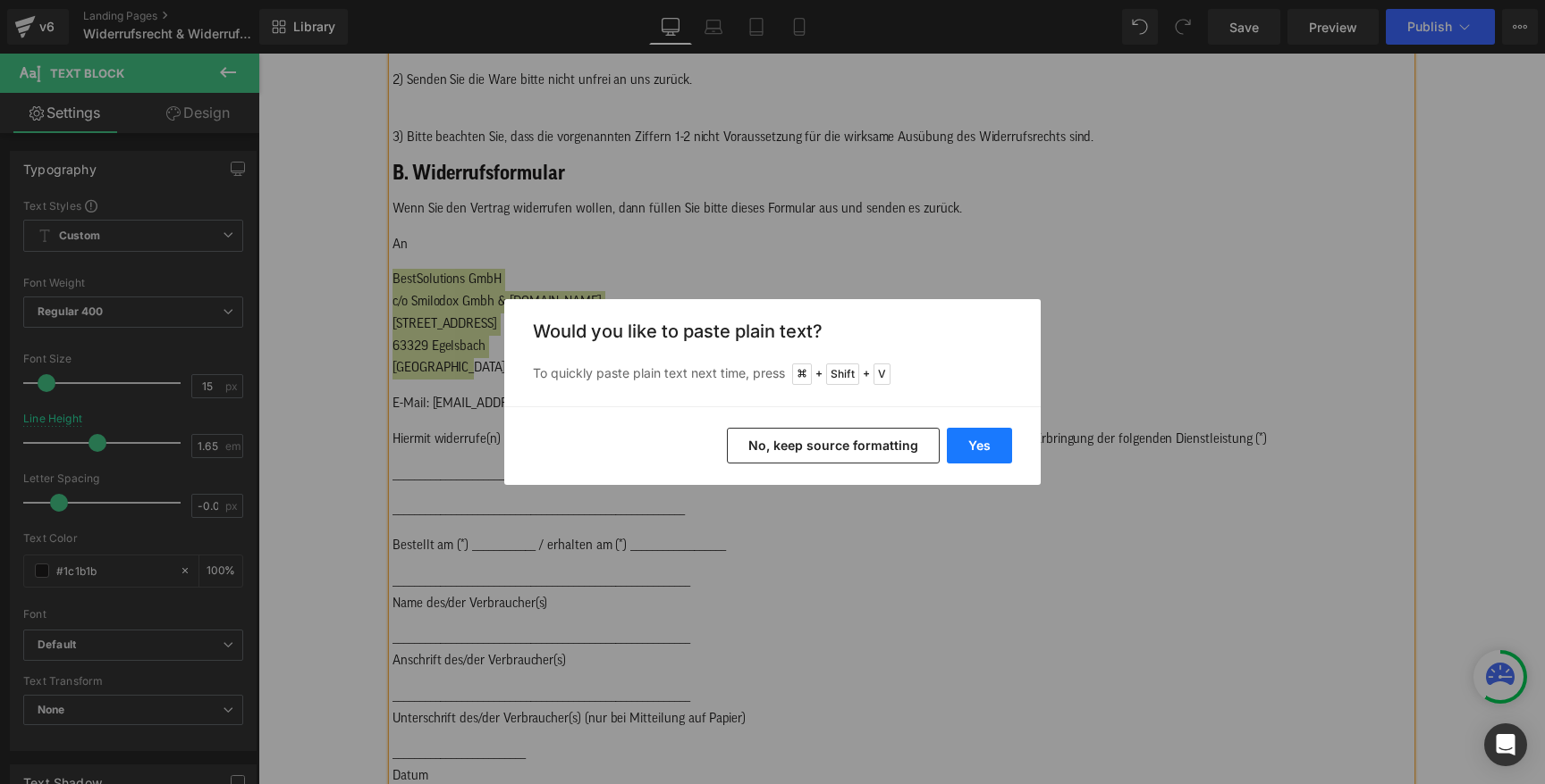
click at [963, 446] on button "Yes" at bounding box center [979, 446] width 65 height 36
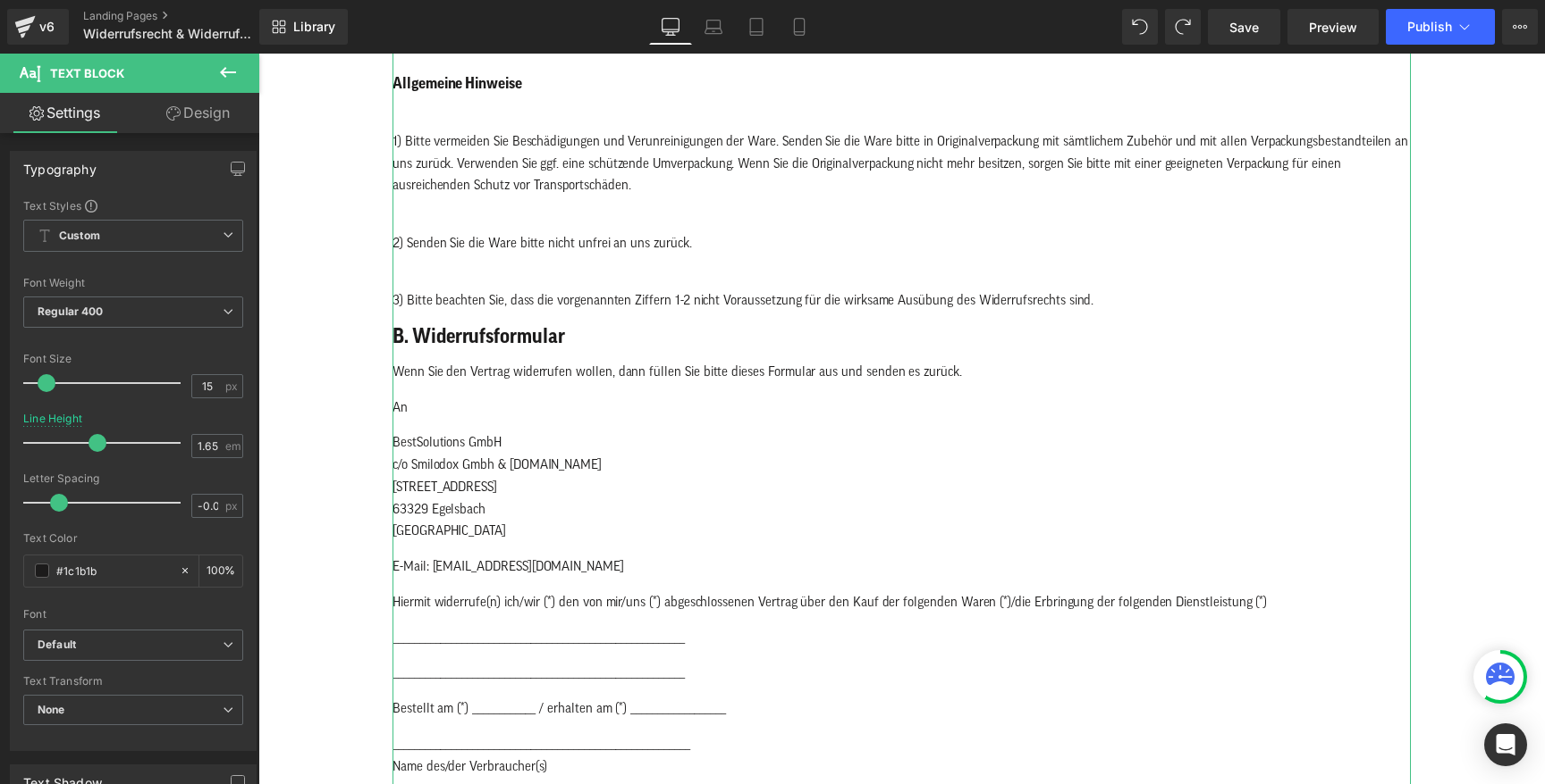
scroll to position [1216, 0]
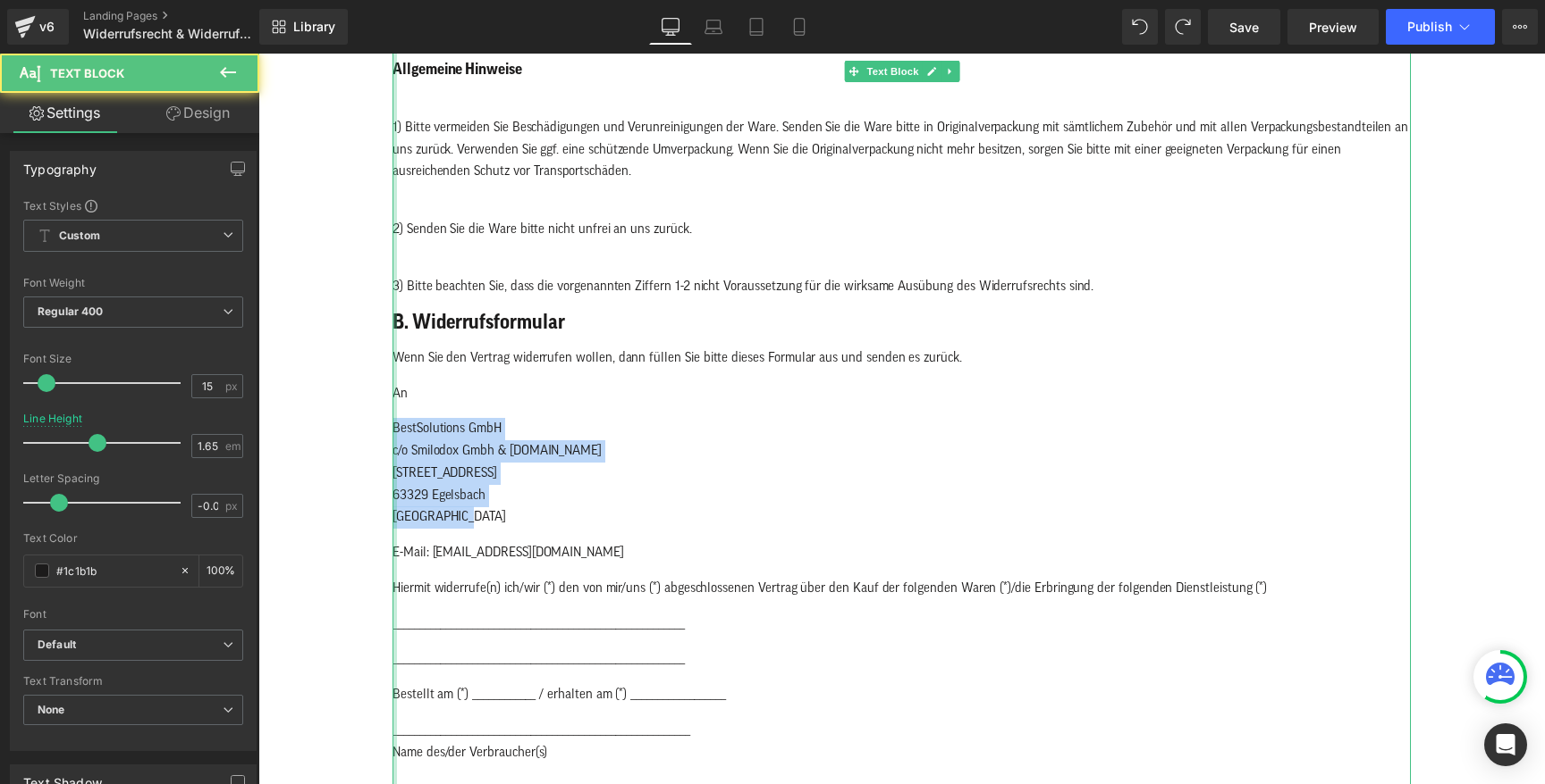
drag, startPoint x: 486, startPoint y: 516, endPoint x: 395, endPoint y: 433, distance: 123.2
click at [395, 433] on div "Widerrufsbelehrung & Widerrufsformular Verbrauchern steht ein Widerrufsrecht na…" at bounding box center [901, 22] width 1018 height 1902
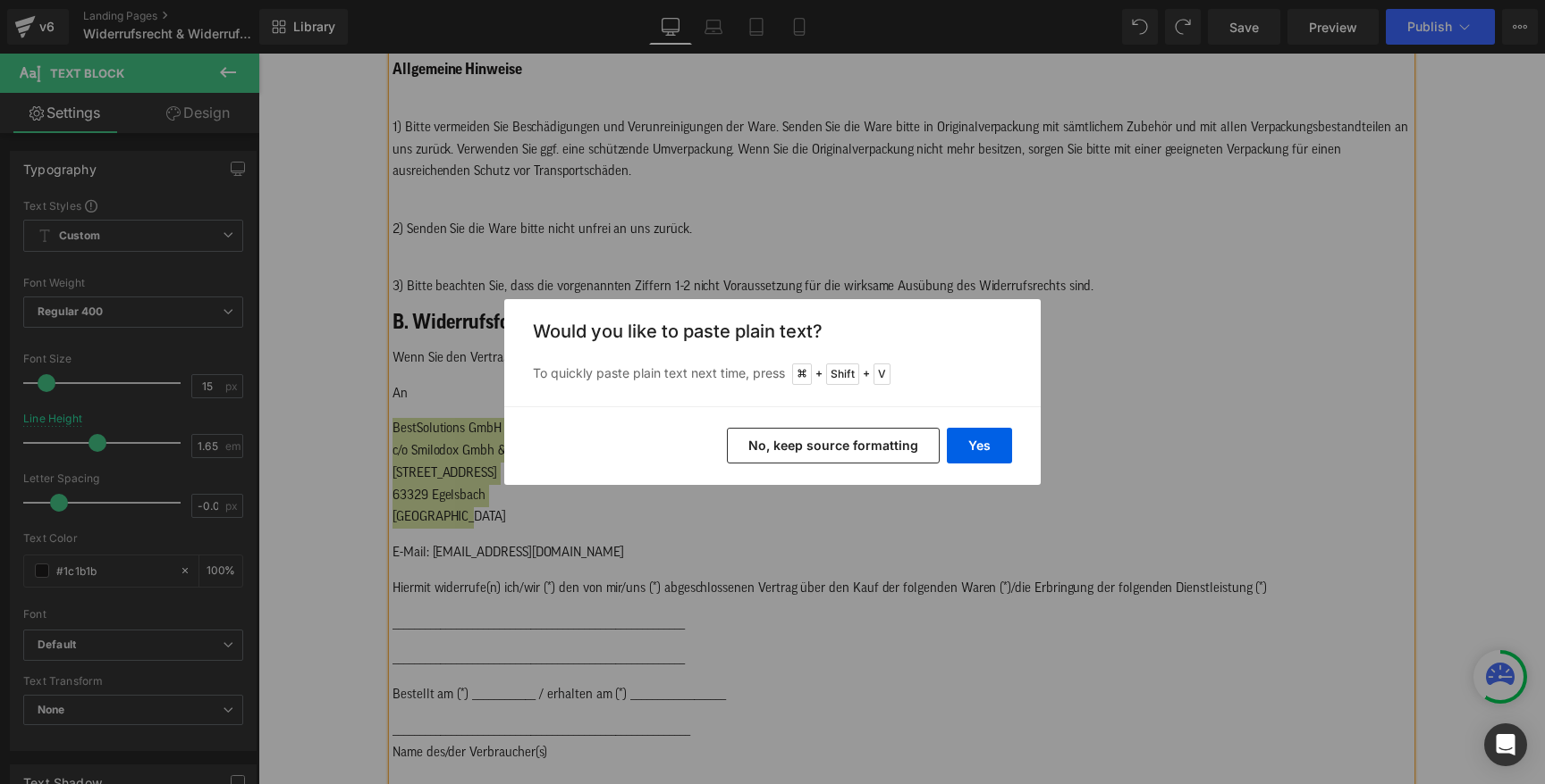
click at [865, 436] on button "No, keep source formatting" at bounding box center [833, 446] width 213 height 36
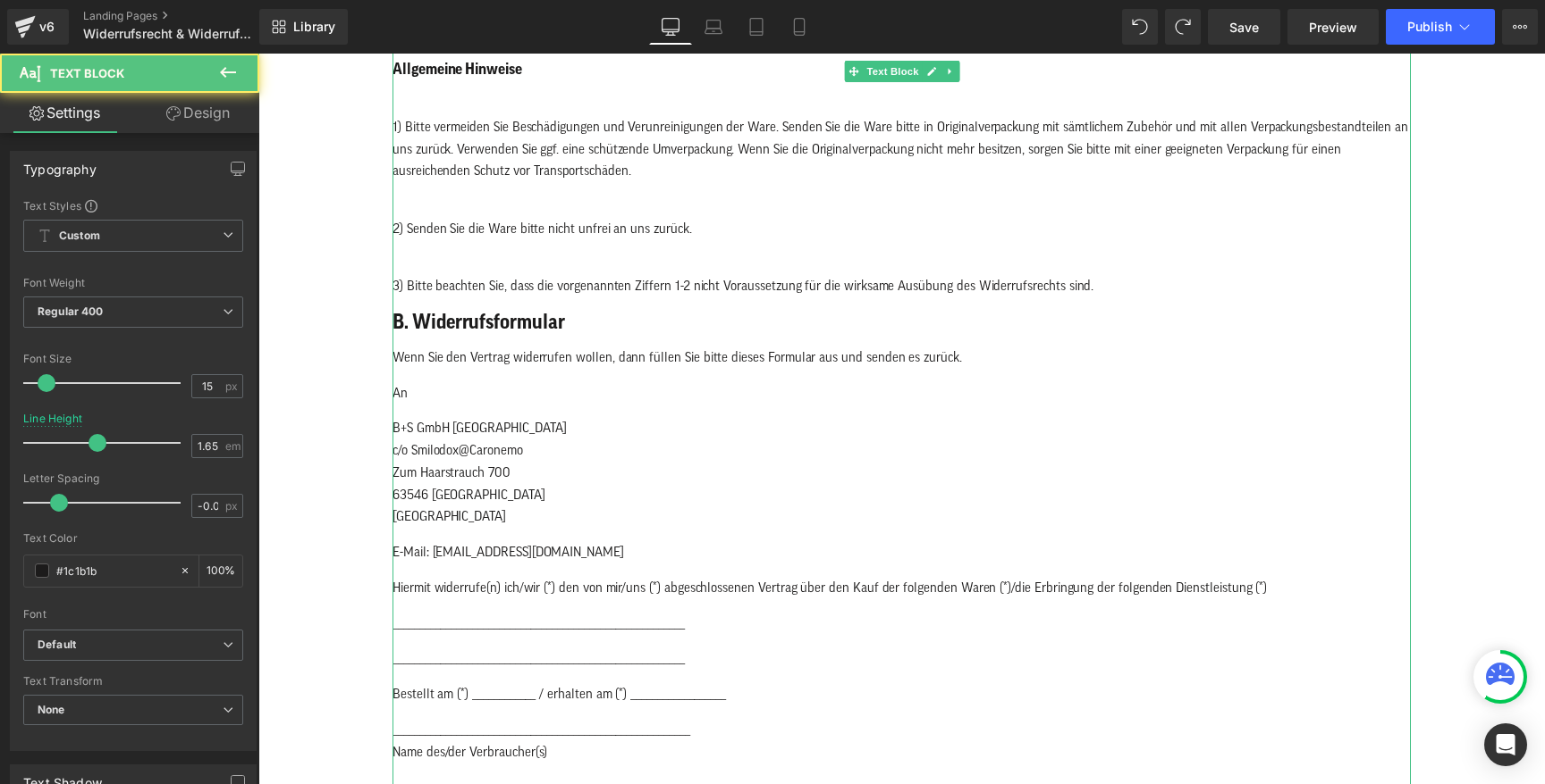
click at [619, 487] on p "B+S GmbH Hammersbach c/o Smilodox@Caronemo Zum Haarstrauch 700 63546 Hammersbac…" at bounding box center [901, 474] width 1018 height 111
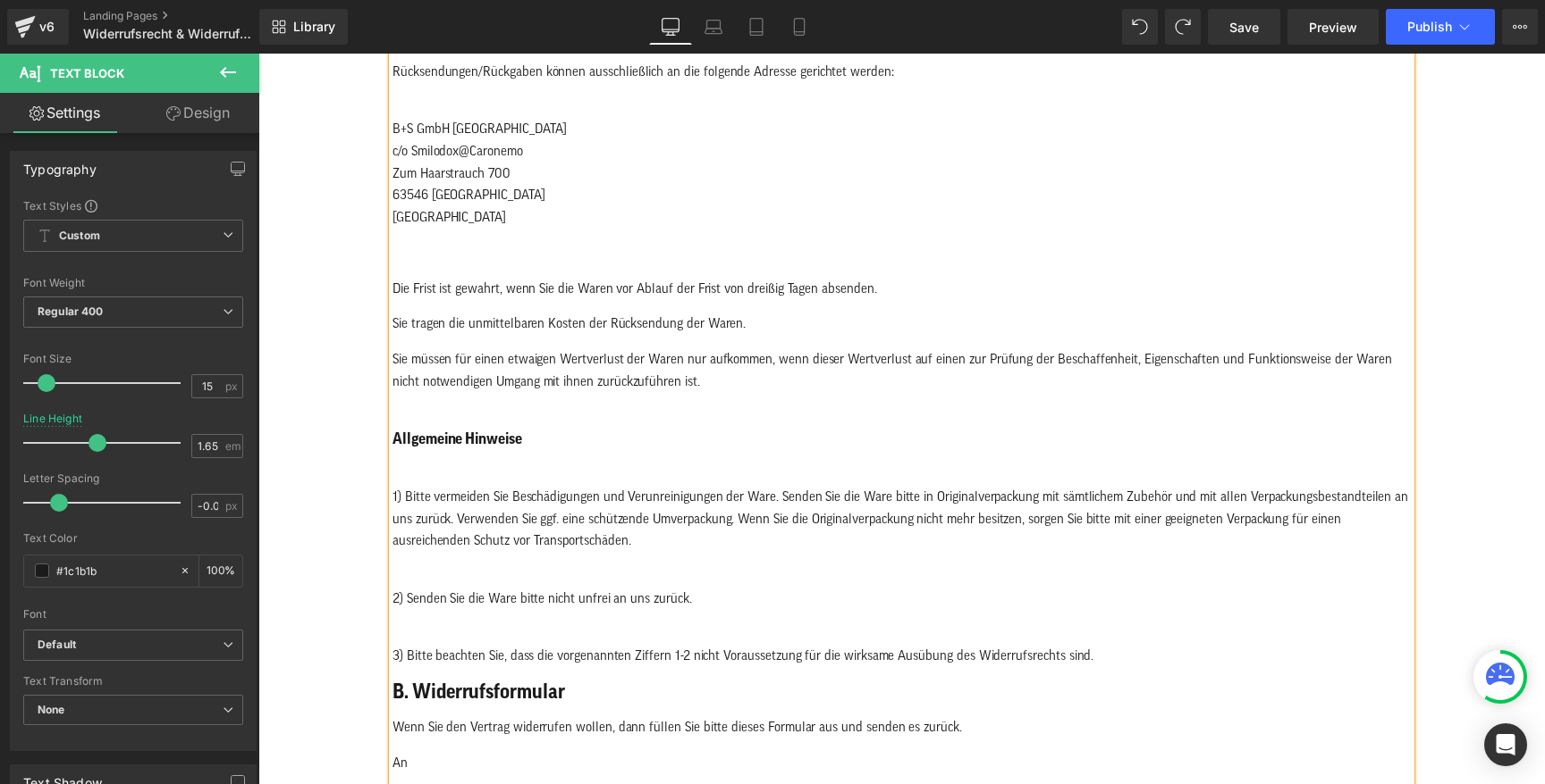
scroll to position [795, 0]
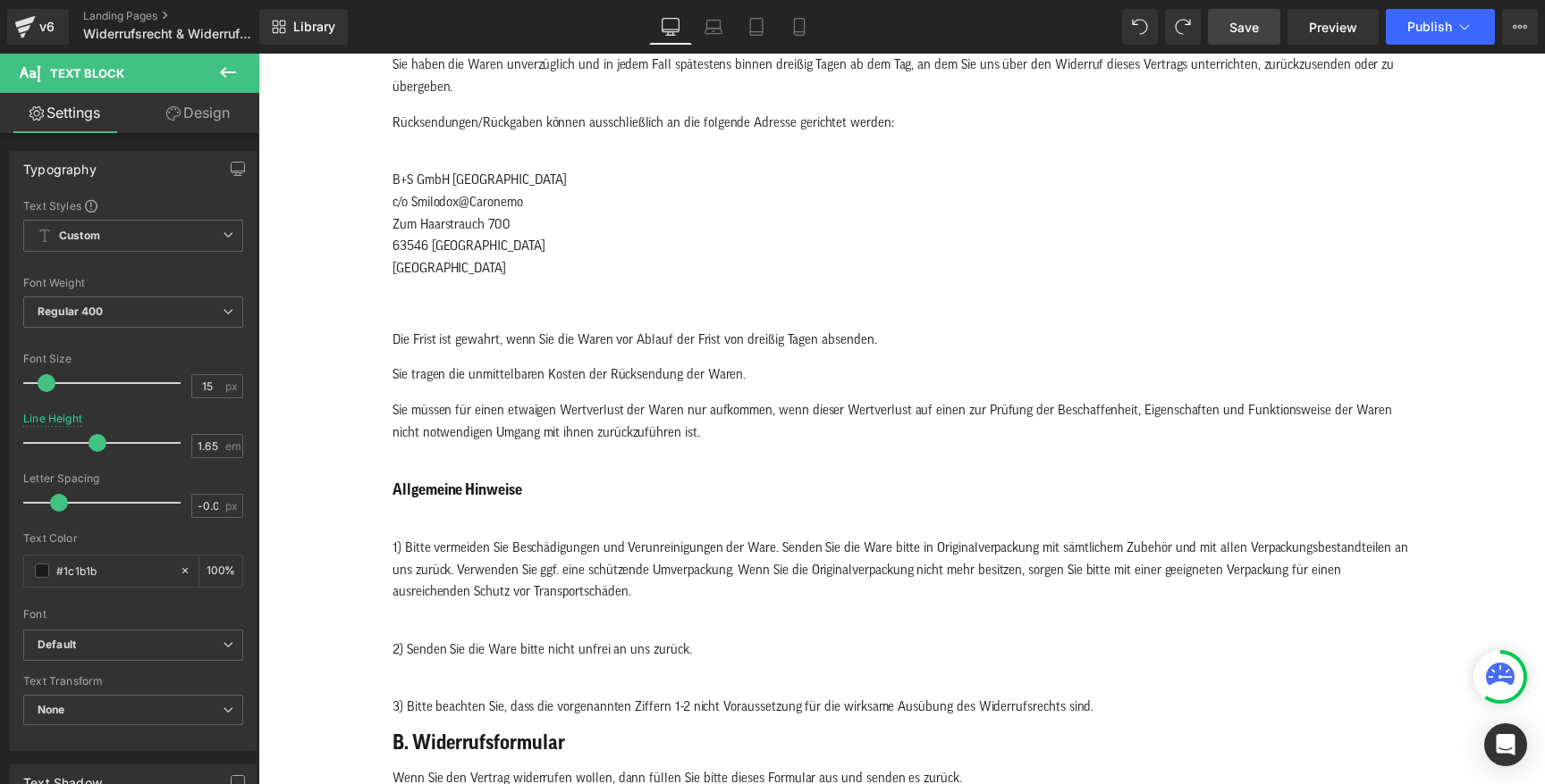
click at [1232, 28] on span "Save" at bounding box center [1244, 27] width 30 height 19
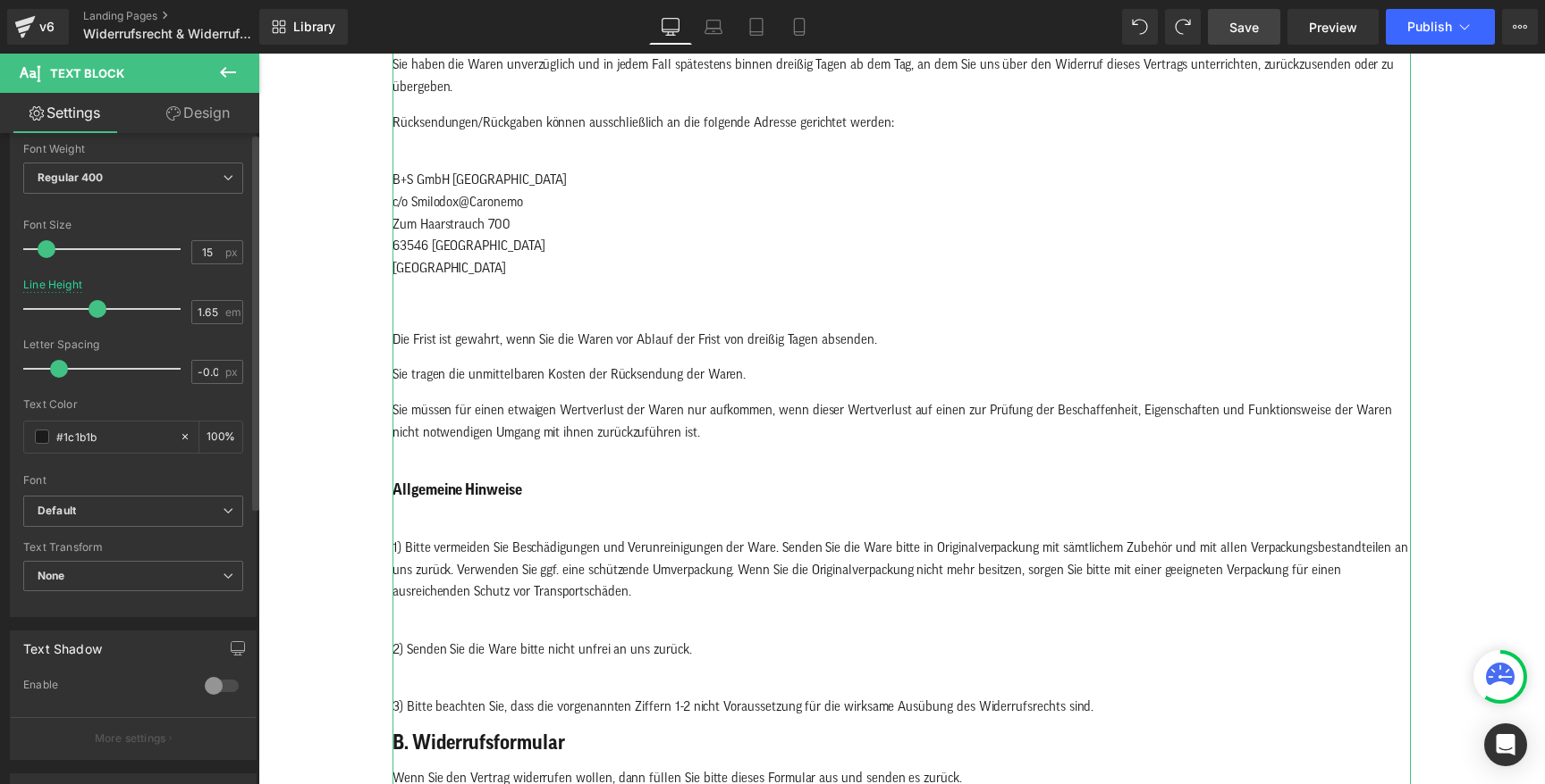
scroll to position [0, 0]
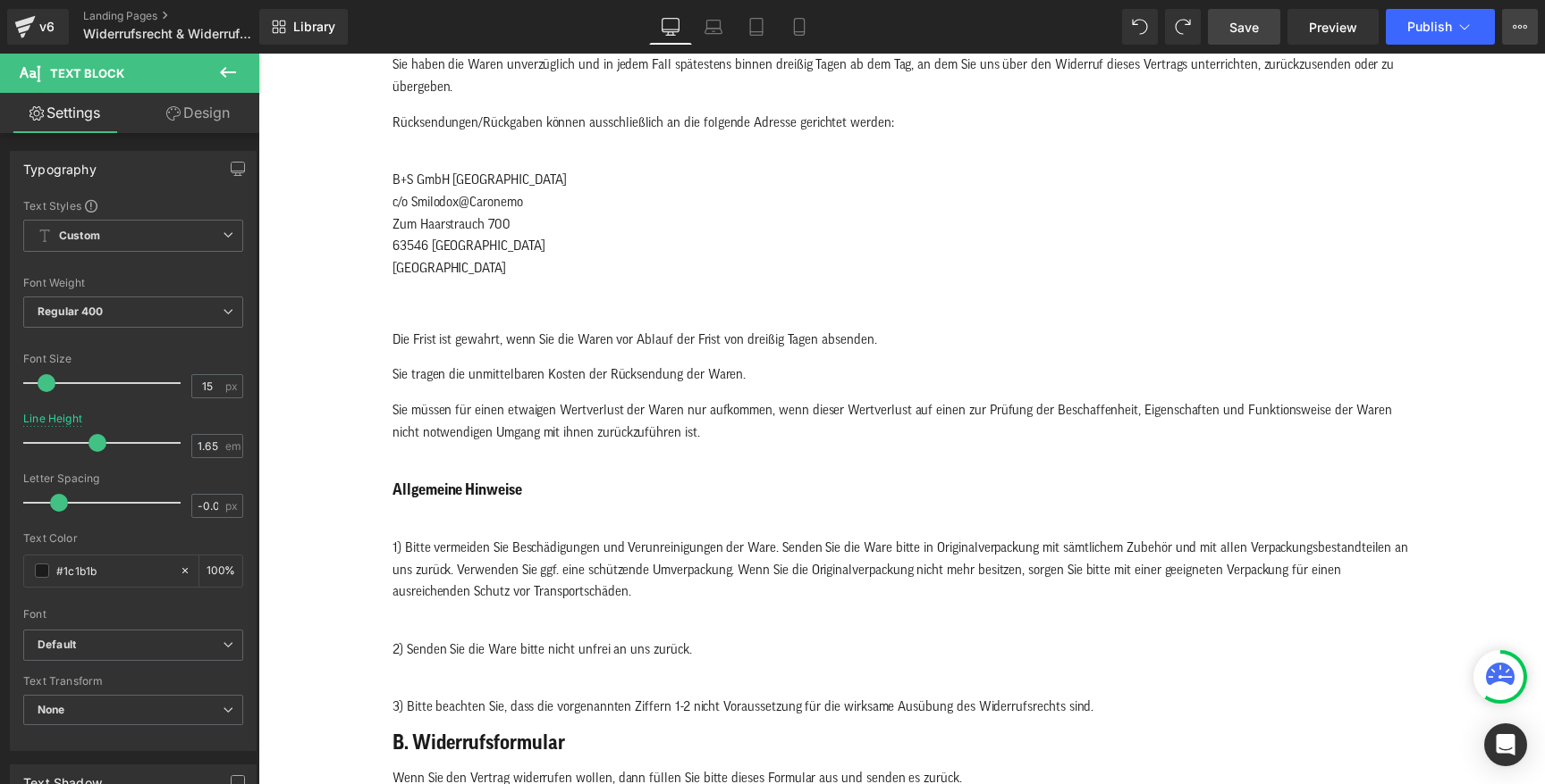
click at [1515, 23] on icon at bounding box center [1519, 27] width 14 height 14
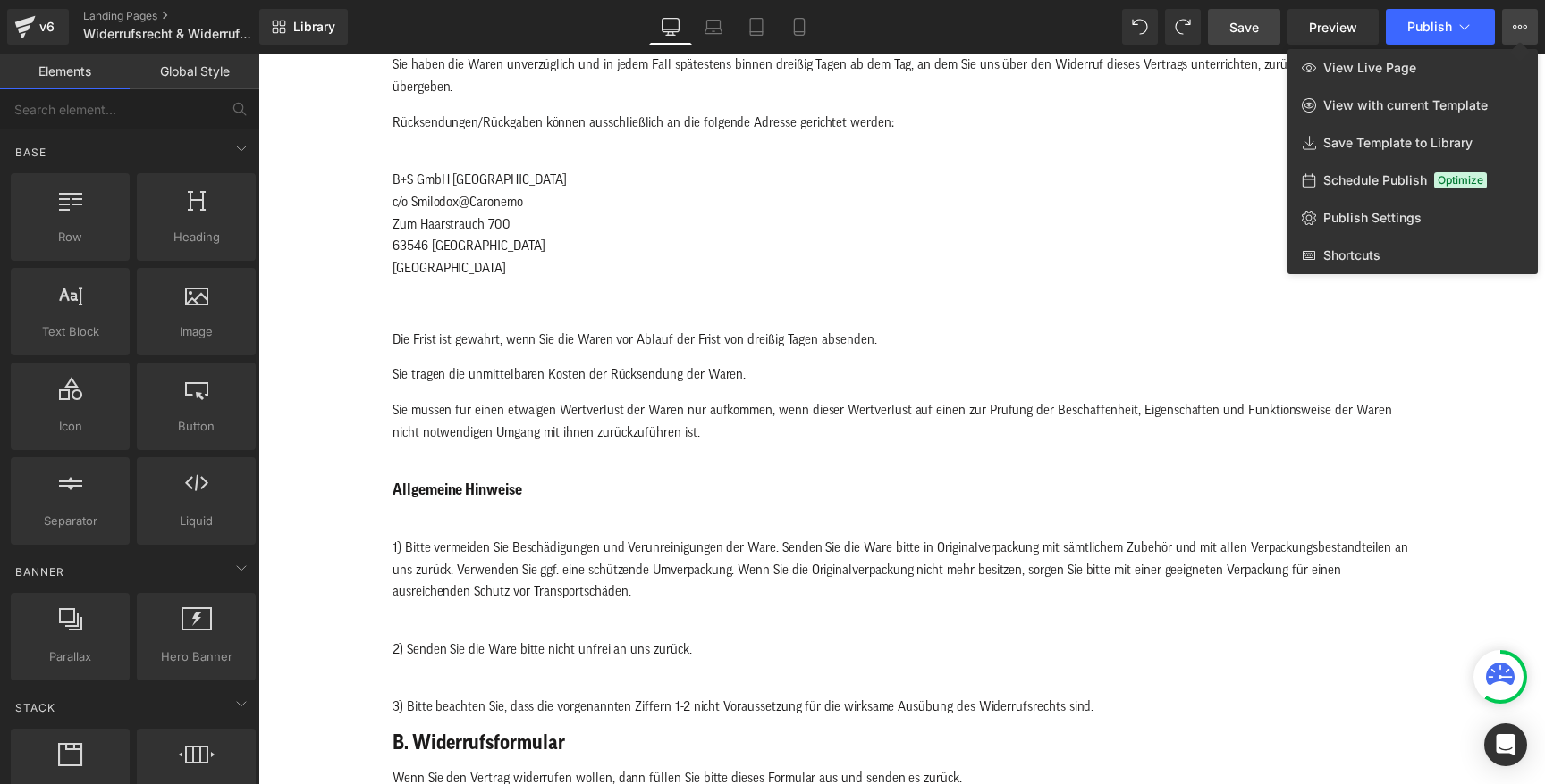
click at [1162, 194] on div at bounding box center [901, 418] width 1286 height 731
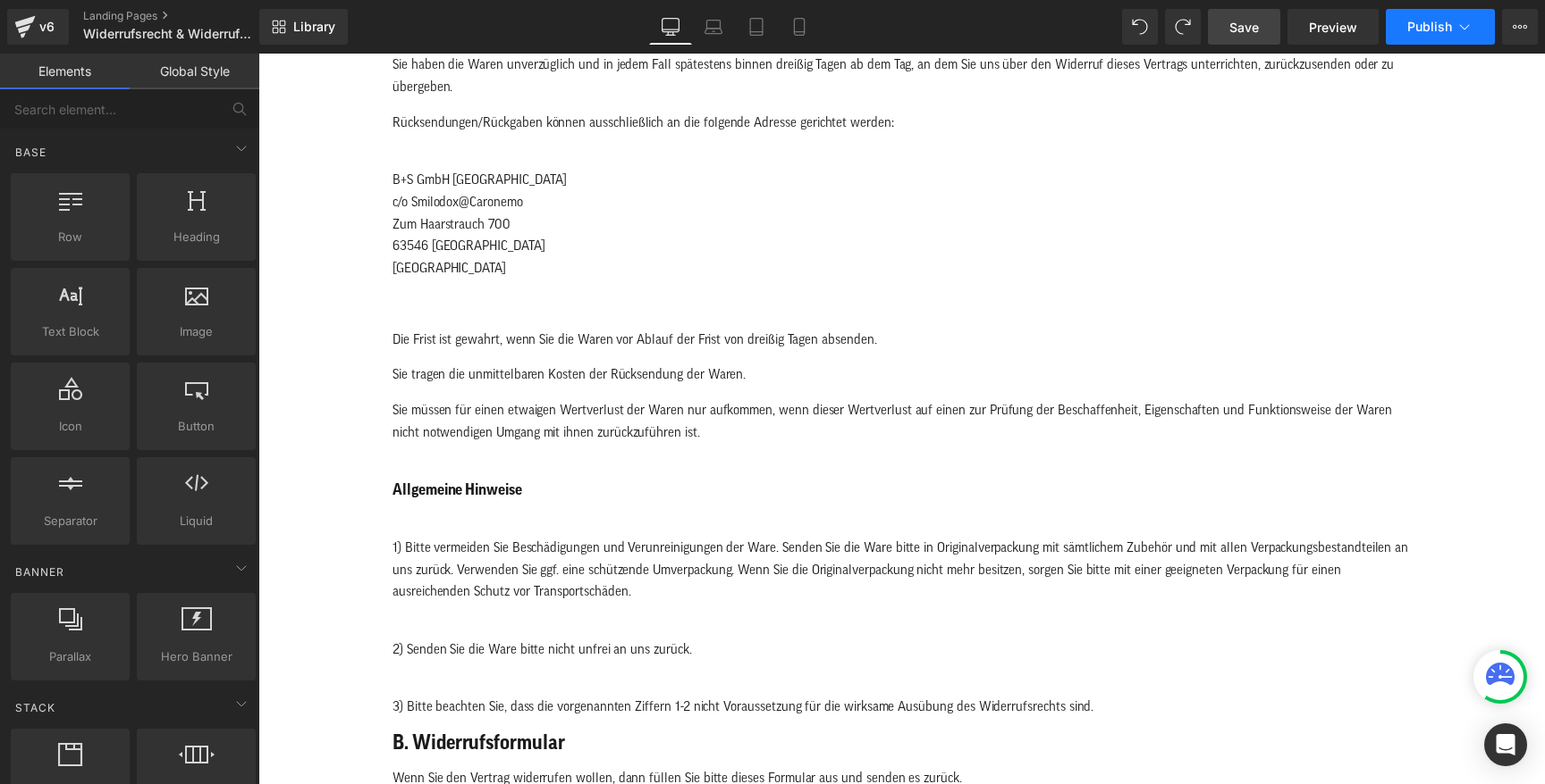
click at [1413, 20] on span "Publish" at bounding box center [1428, 27] width 45 height 14
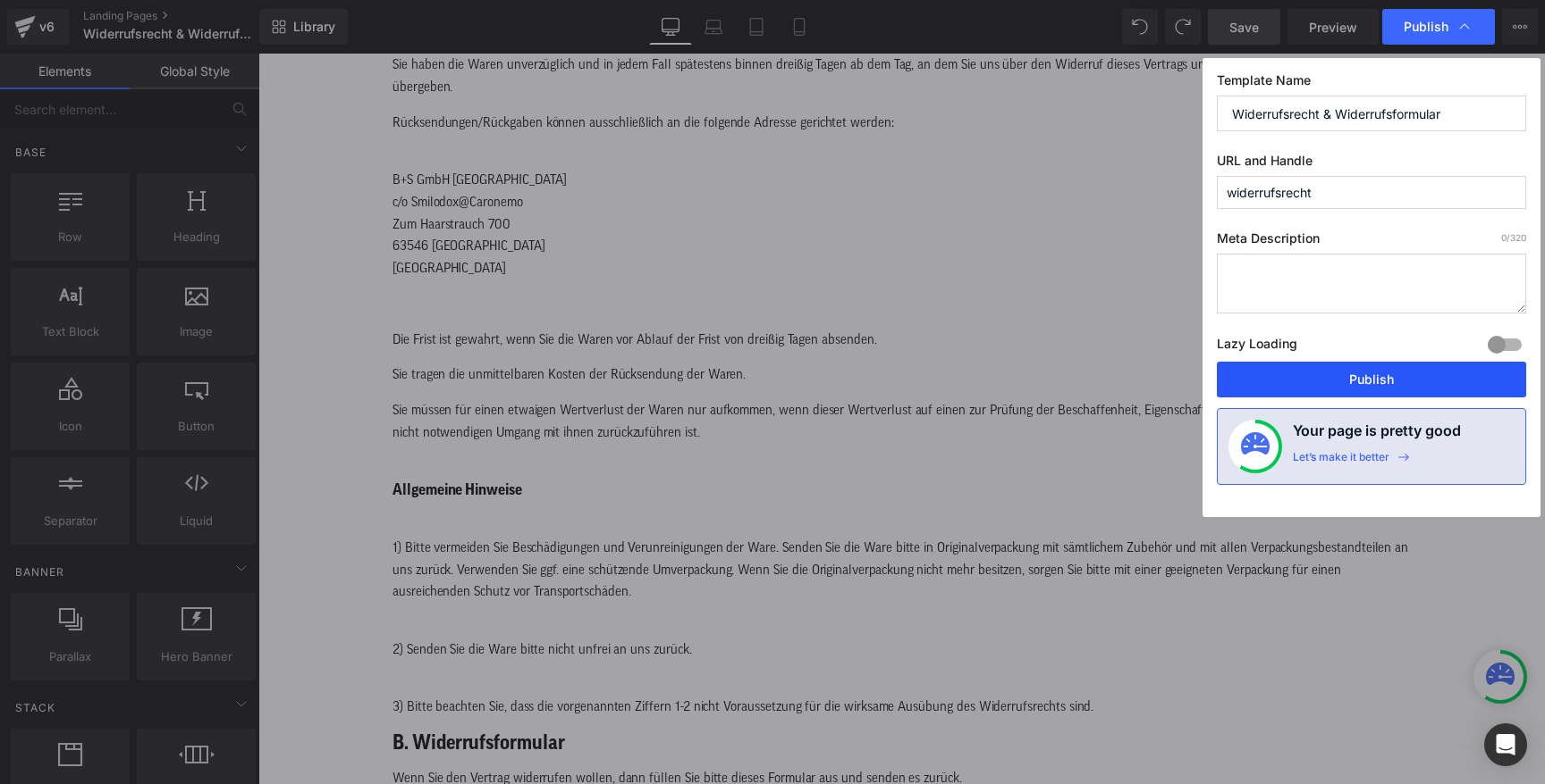
click at [1339, 376] on button "Publish" at bounding box center [1371, 380] width 310 height 36
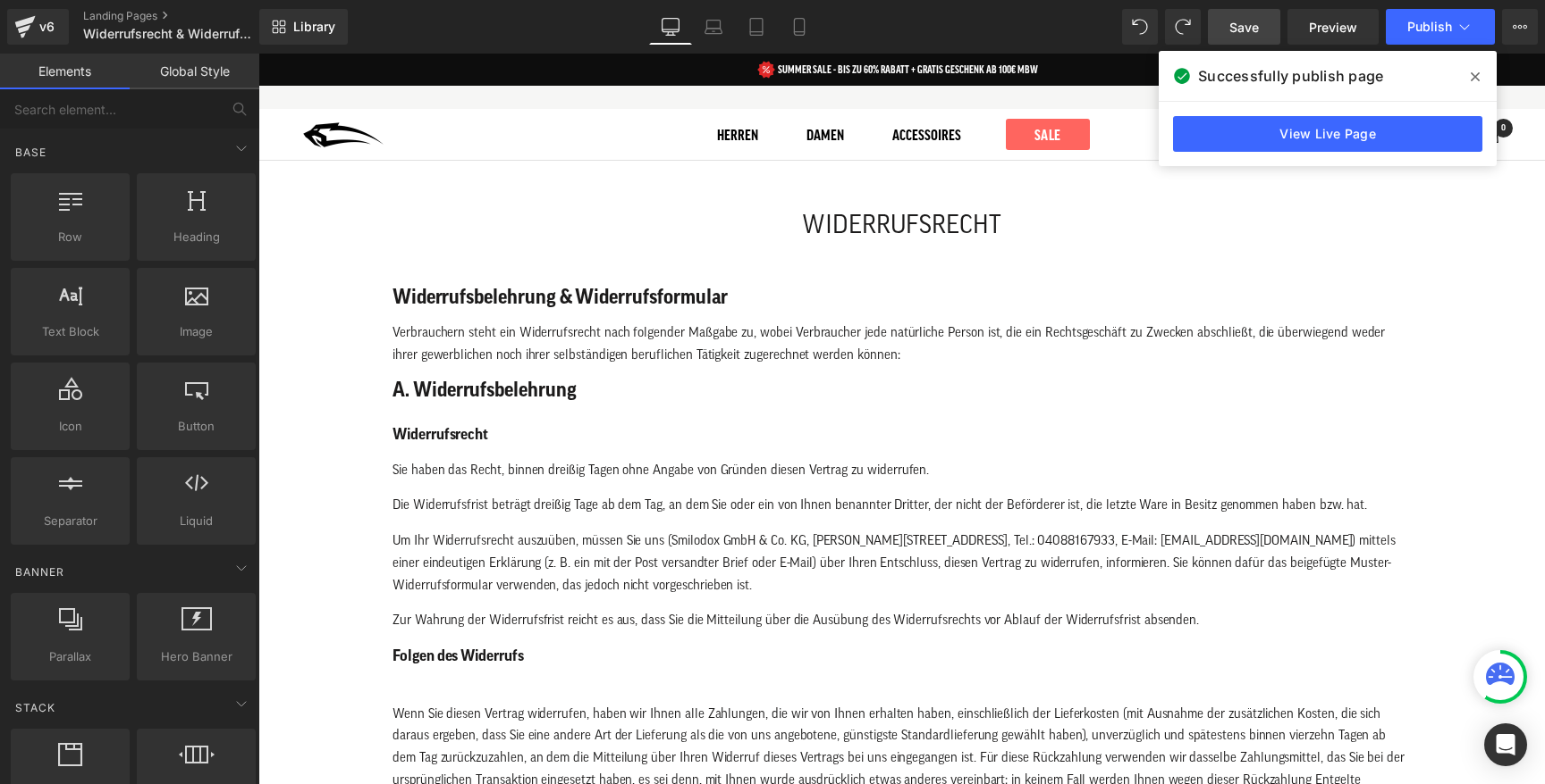
click at [131, 6] on div "v6 Landing Pages Widerrufsrecht & Widerrufsformular" at bounding box center [130, 27] width 259 height 53
click at [131, 10] on link "Landing Pages" at bounding box center [186, 16] width 206 height 14
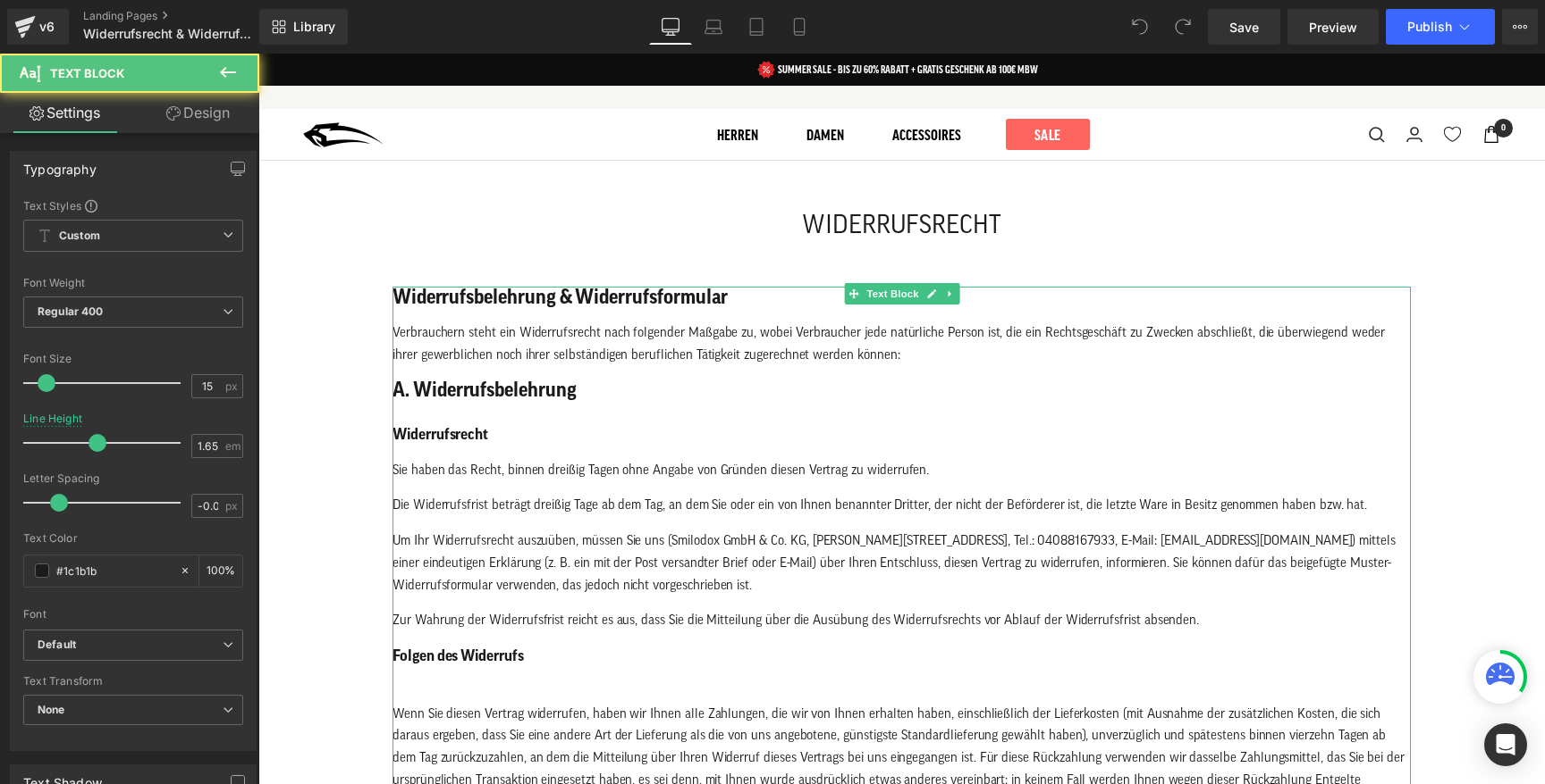
click at [724, 442] on h3 "Widerrufsrecht" at bounding box center [901, 435] width 1018 height 23
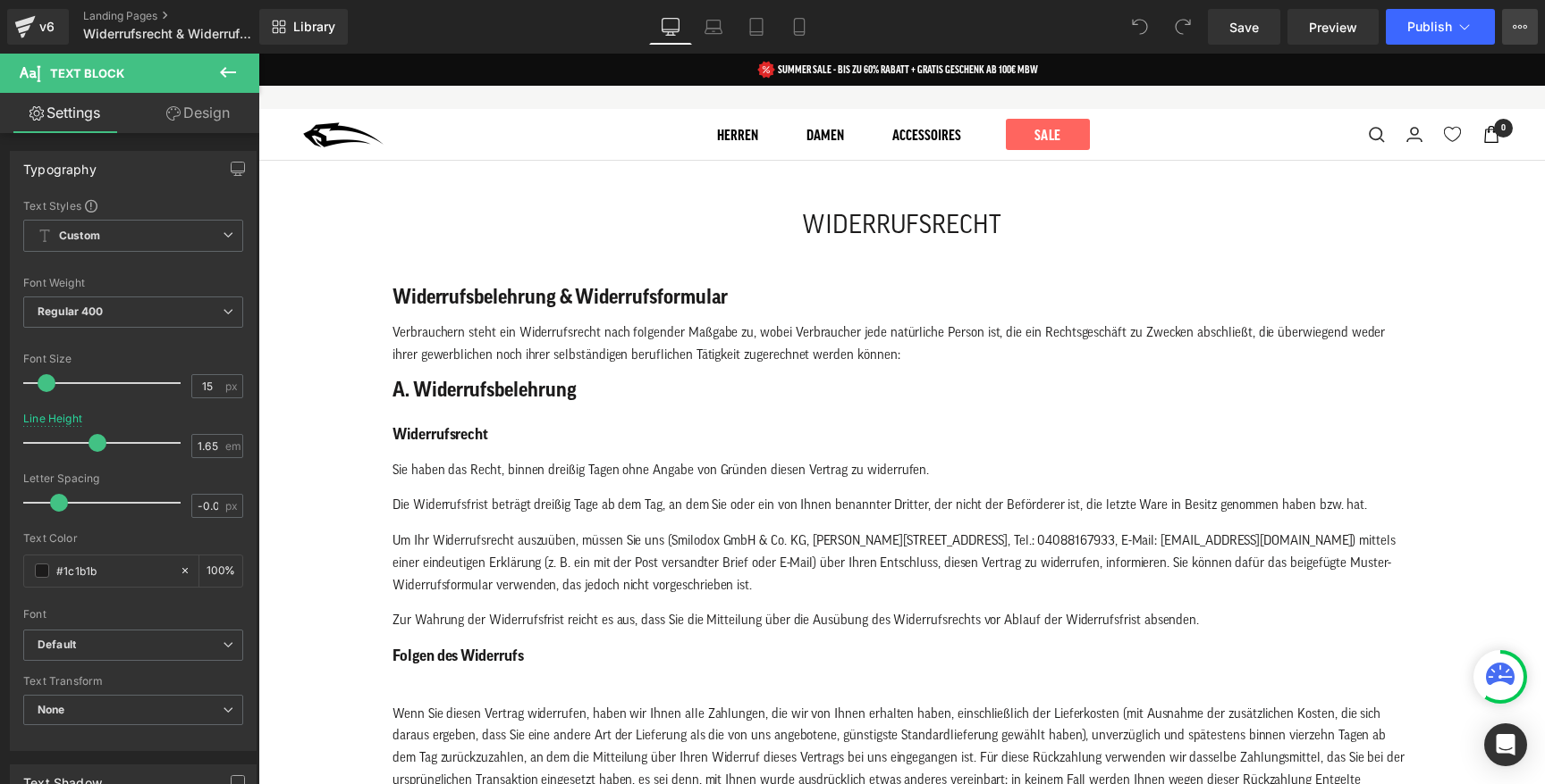
click at [1518, 26] on icon at bounding box center [1519, 27] width 14 height 14
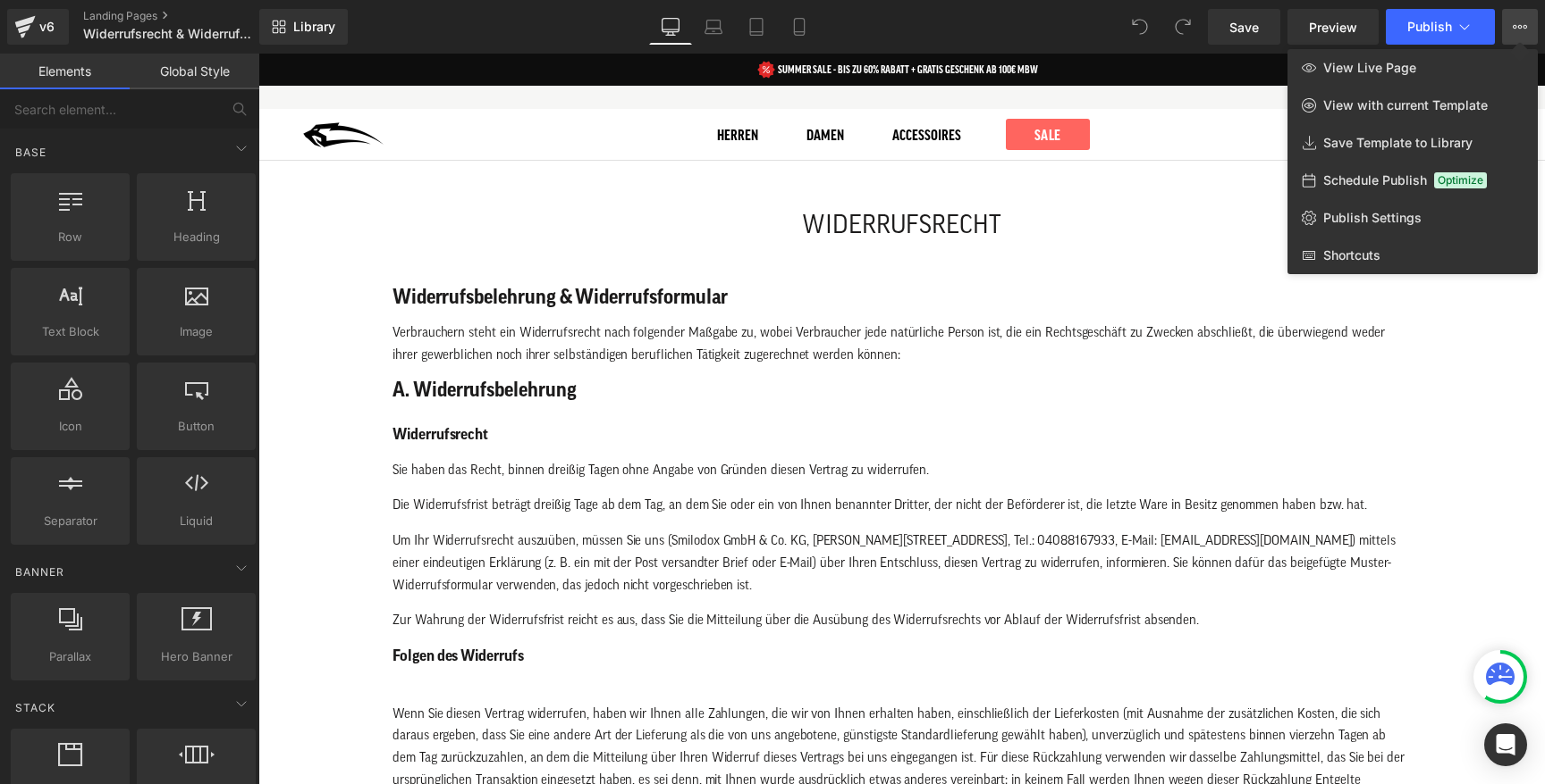
drag, startPoint x: 1128, startPoint y: 442, endPoint x: 872, endPoint y: 338, distance: 276.3
click at [1128, 442] on div at bounding box center [901, 418] width 1286 height 731
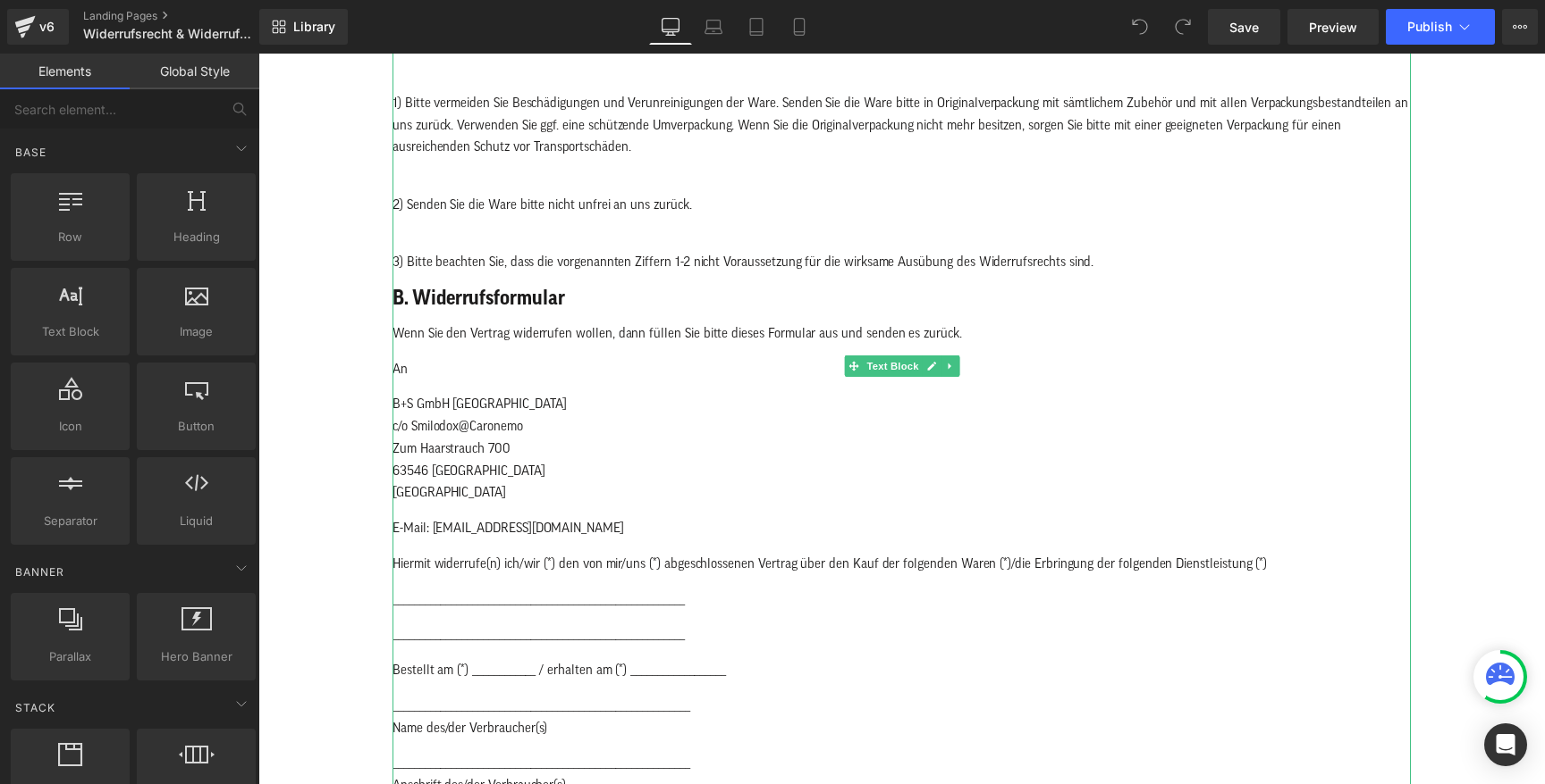
scroll to position [929, 0]
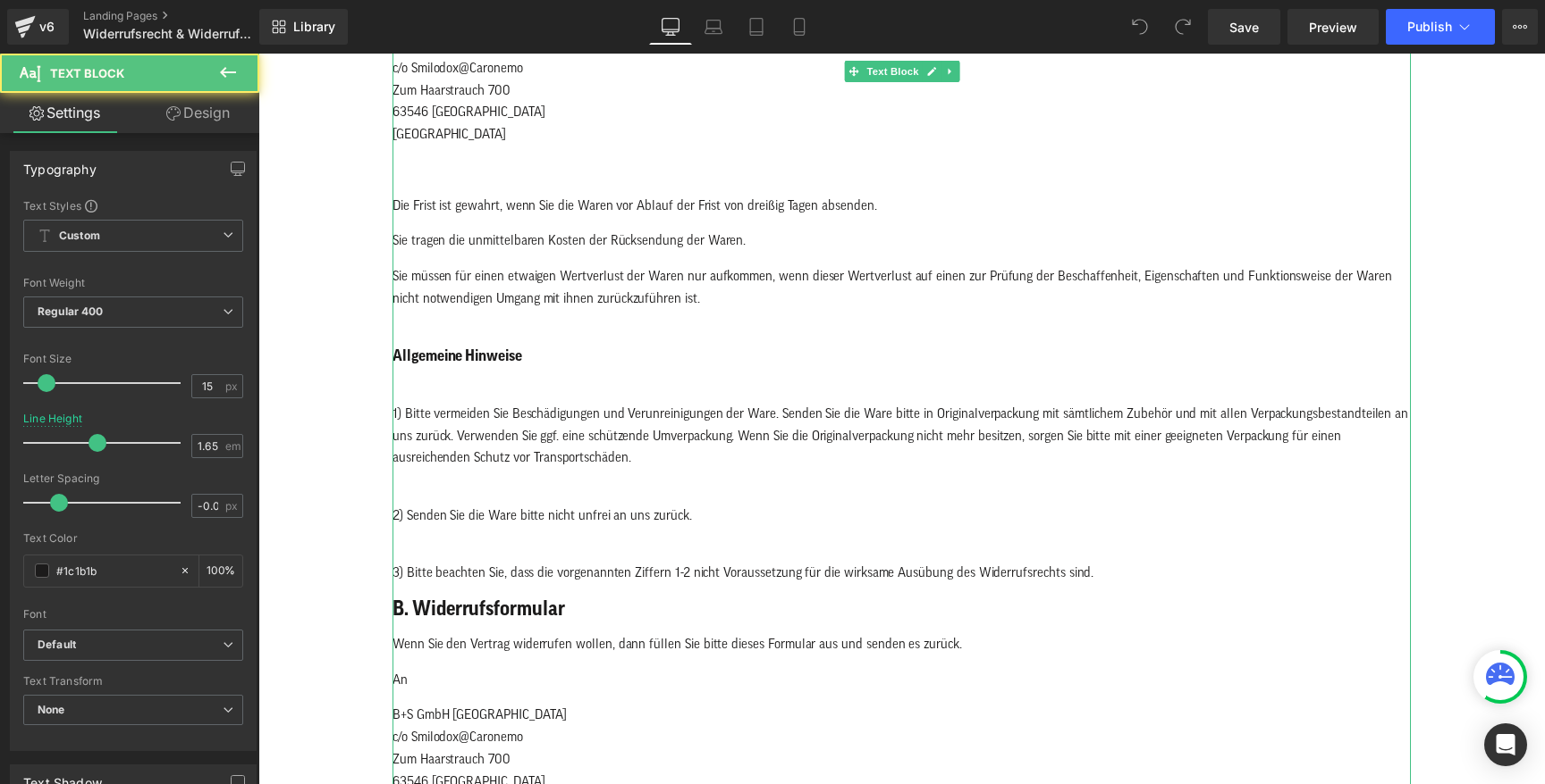
click at [862, 351] on h3 "Allgemeine Hinweise" at bounding box center [901, 357] width 1018 height 23
